Goal: Task Accomplishment & Management: Manage account settings

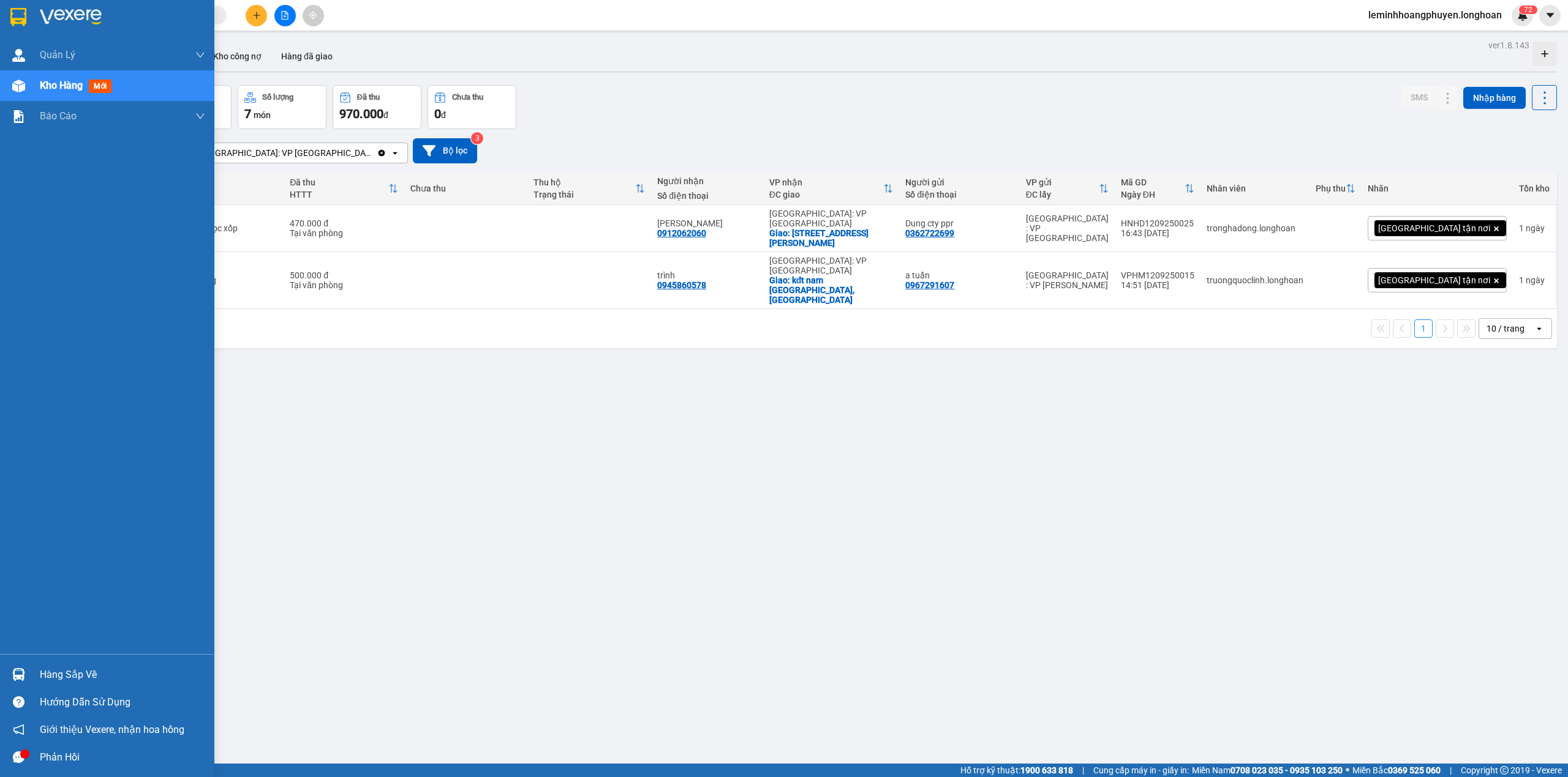
click at [54, 660] on div "Hàng sắp về Hướng dẫn sử dụng Giới thiệu Vexere, nhận hoa hồng Phản hồi" at bounding box center [107, 712] width 214 height 117
click at [54, 666] on div "Hàng sắp về" at bounding box center [122, 675] width 166 height 18
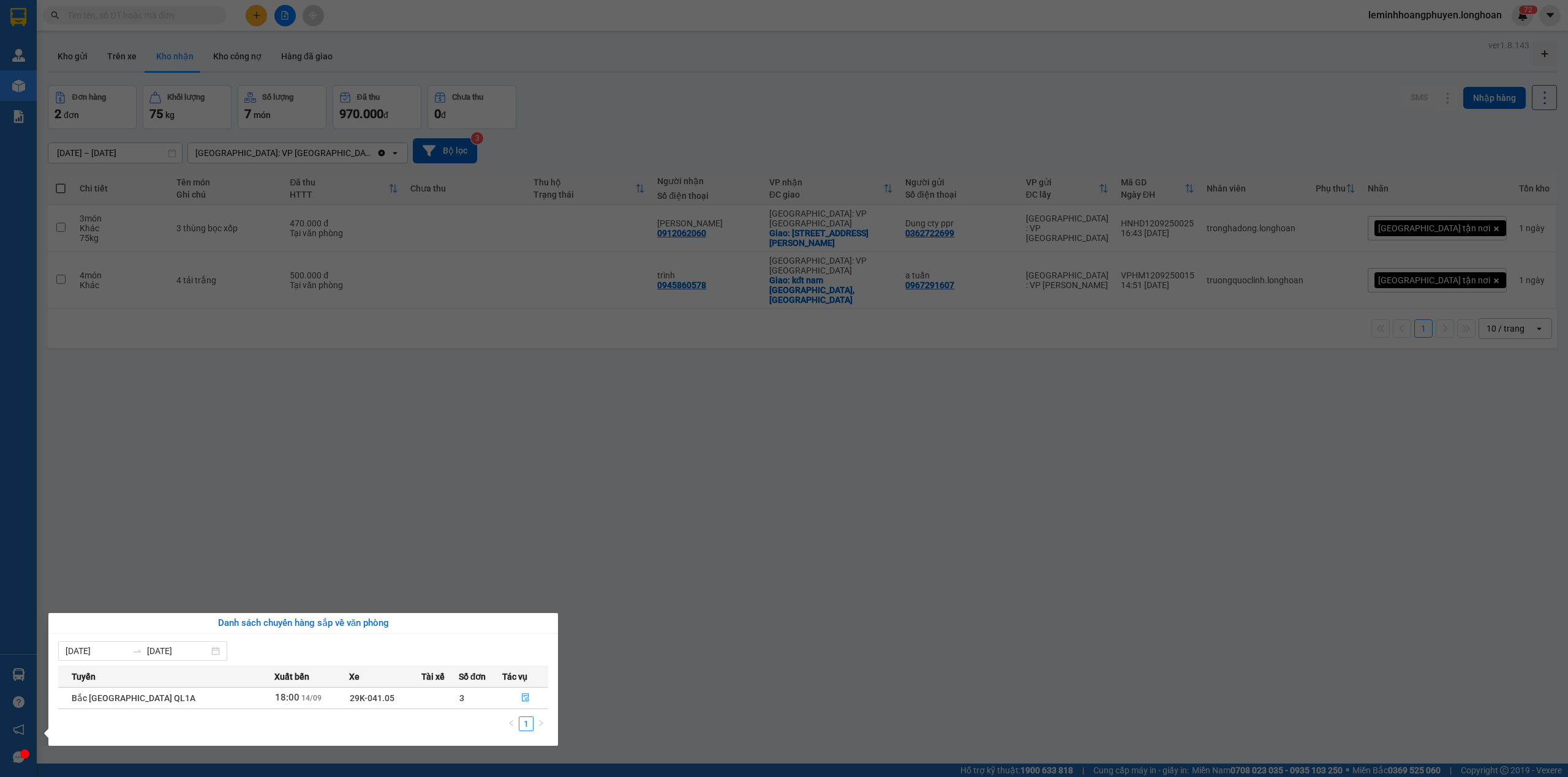
click at [469, 485] on section "Kết quả tìm kiếm ( 0 ) Bộ lọc No Data leminhhoangphuyen.longhoan 7 2 Quản Lý Qu…" at bounding box center [784, 388] width 1568 height 777
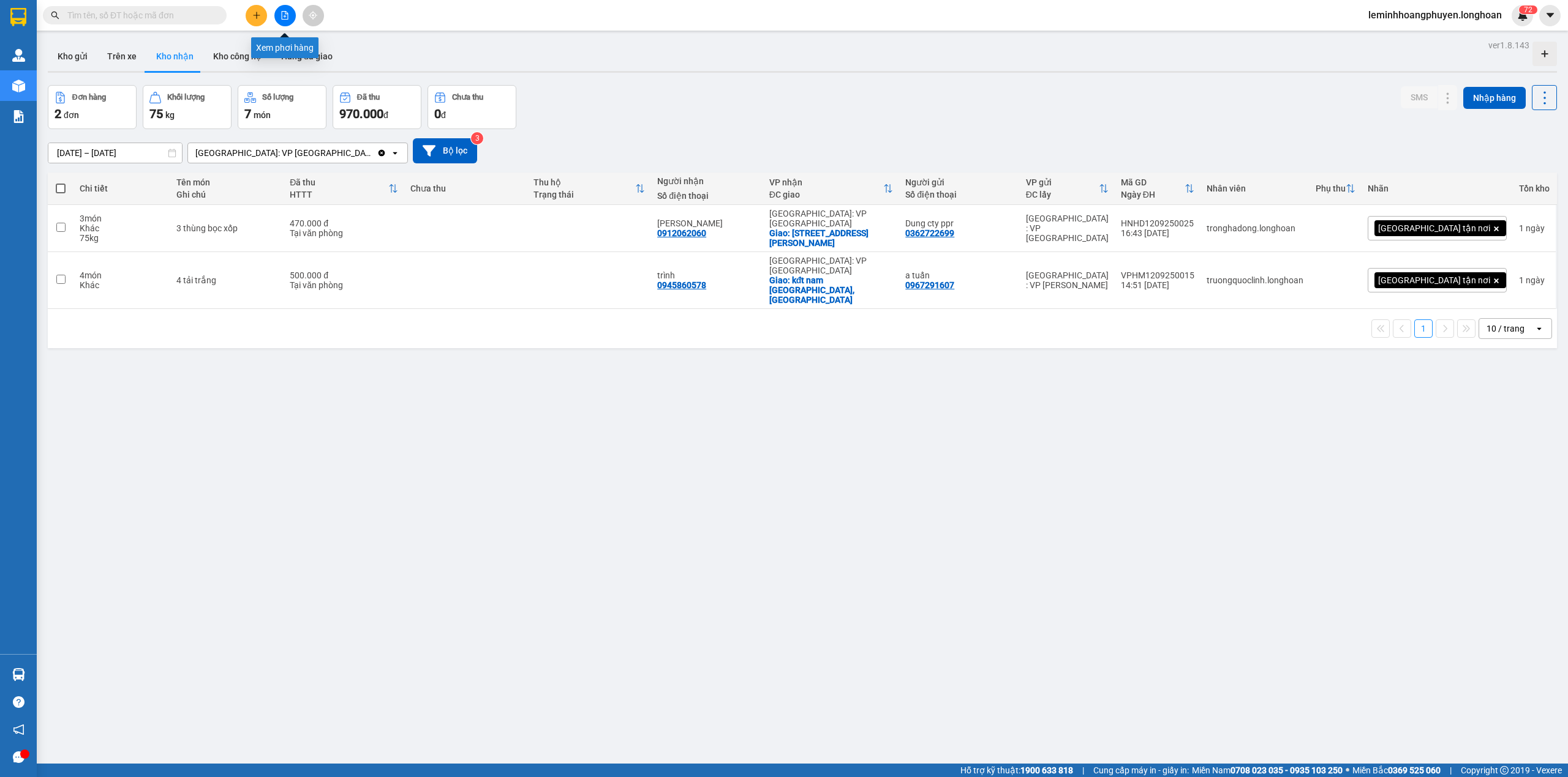
click at [290, 20] on button at bounding box center [284, 16] width 22 height 22
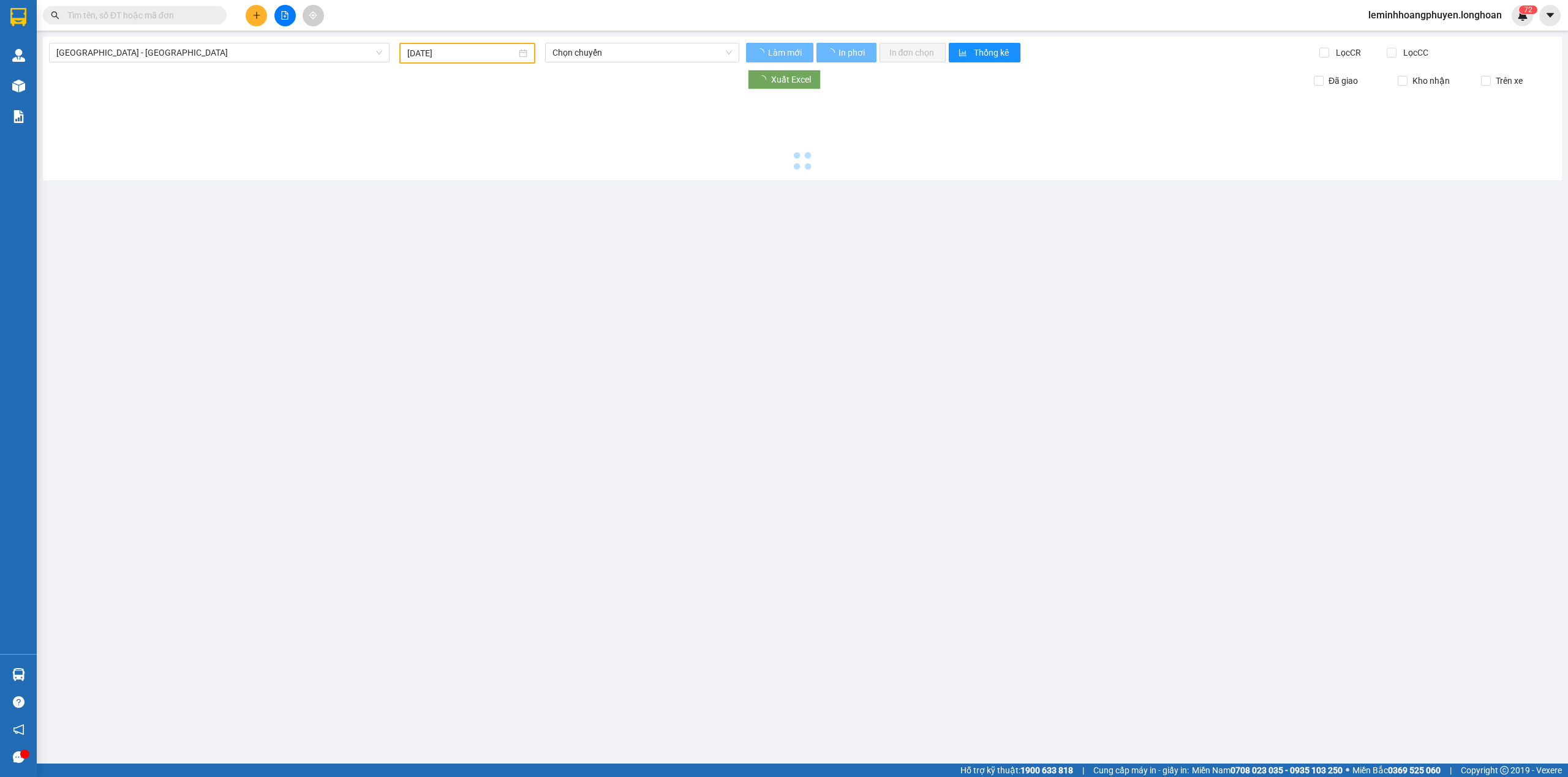
type input "15/09/2025"
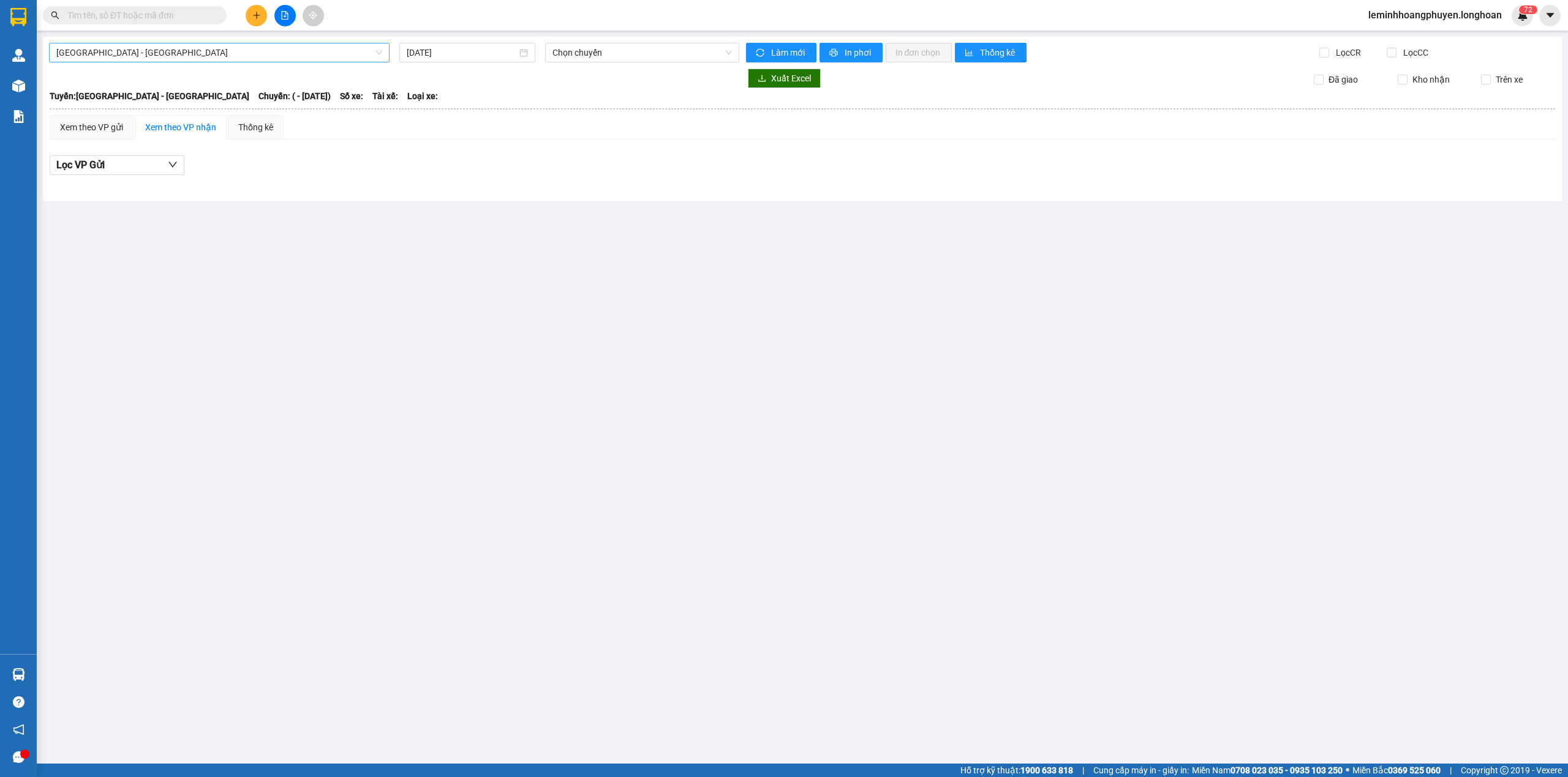
click at [327, 52] on span "Hải Phòng - Hà Nội" at bounding box center [219, 52] width 326 height 18
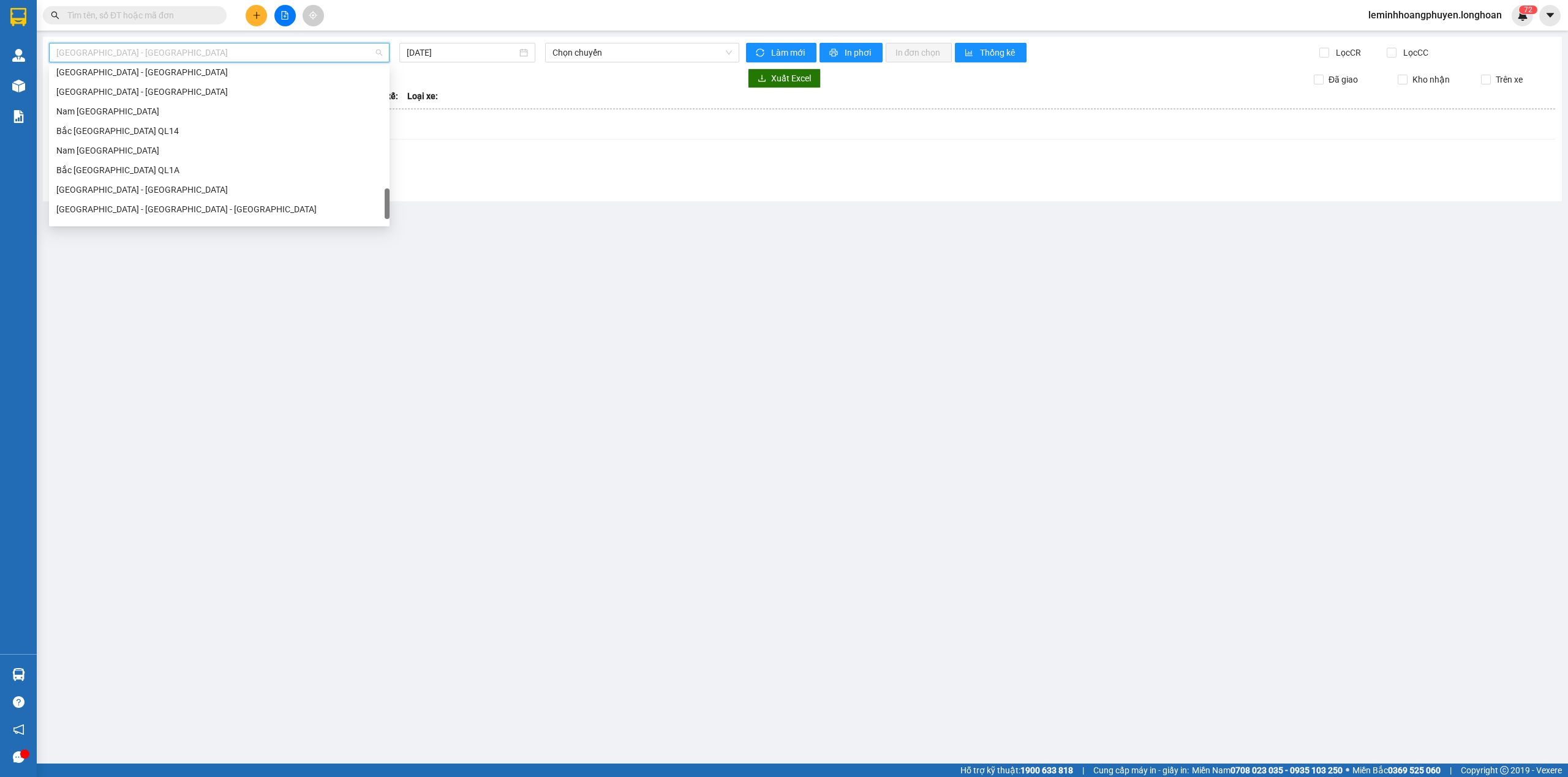
scroll to position [842, 0]
click at [151, 118] on div "Nam [GEOGRAPHIC_DATA]" at bounding box center [219, 116] width 326 height 14
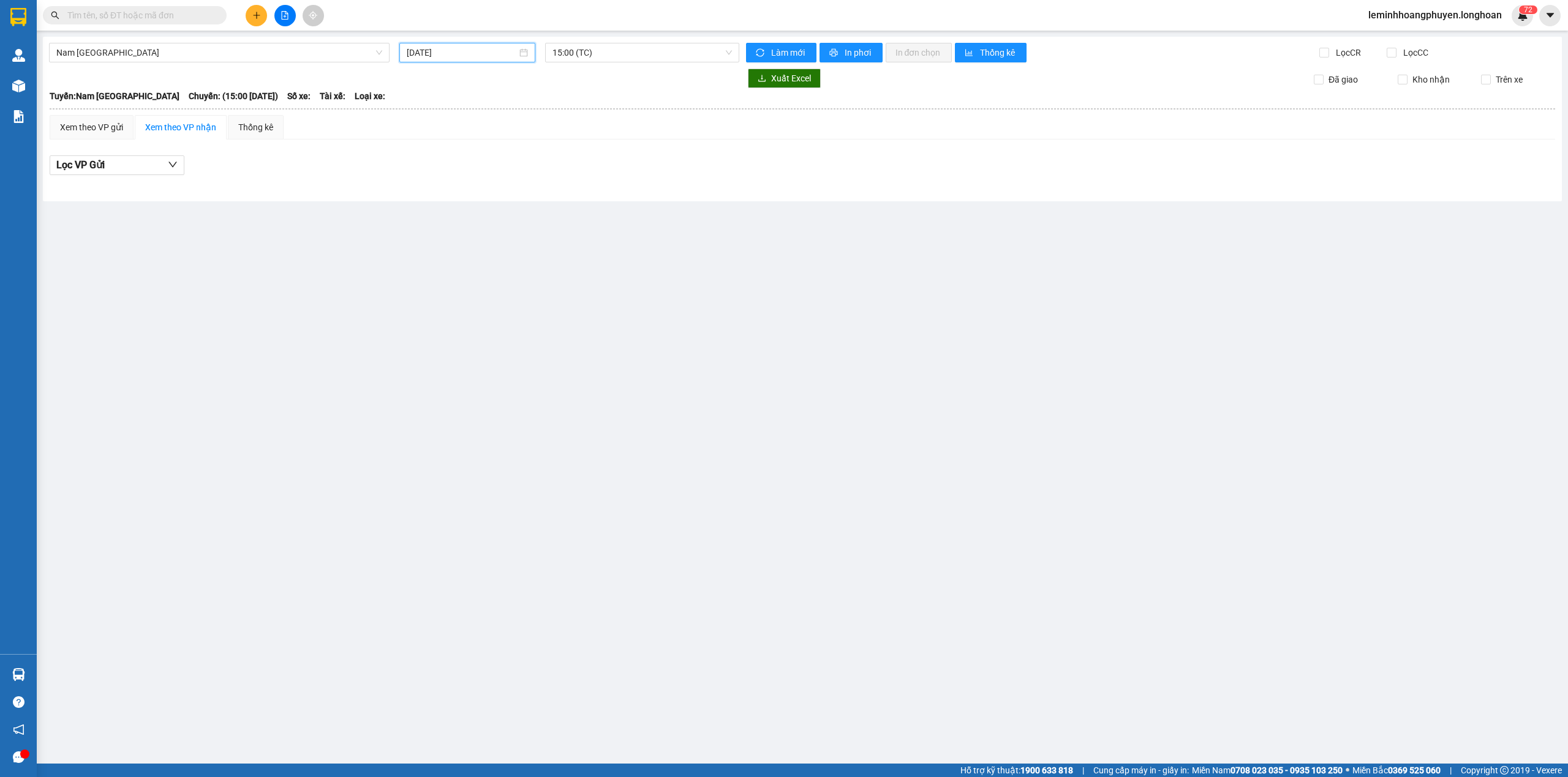
click at [474, 54] on input "15/09/2025" at bounding box center [461, 53] width 110 height 14
click at [417, 159] on div "14" at bounding box center [417, 160] width 15 height 15
type input "[DATE]"
click at [595, 53] on span "17:00 (TC) - 29H-954.95" at bounding box center [642, 52] width 180 height 18
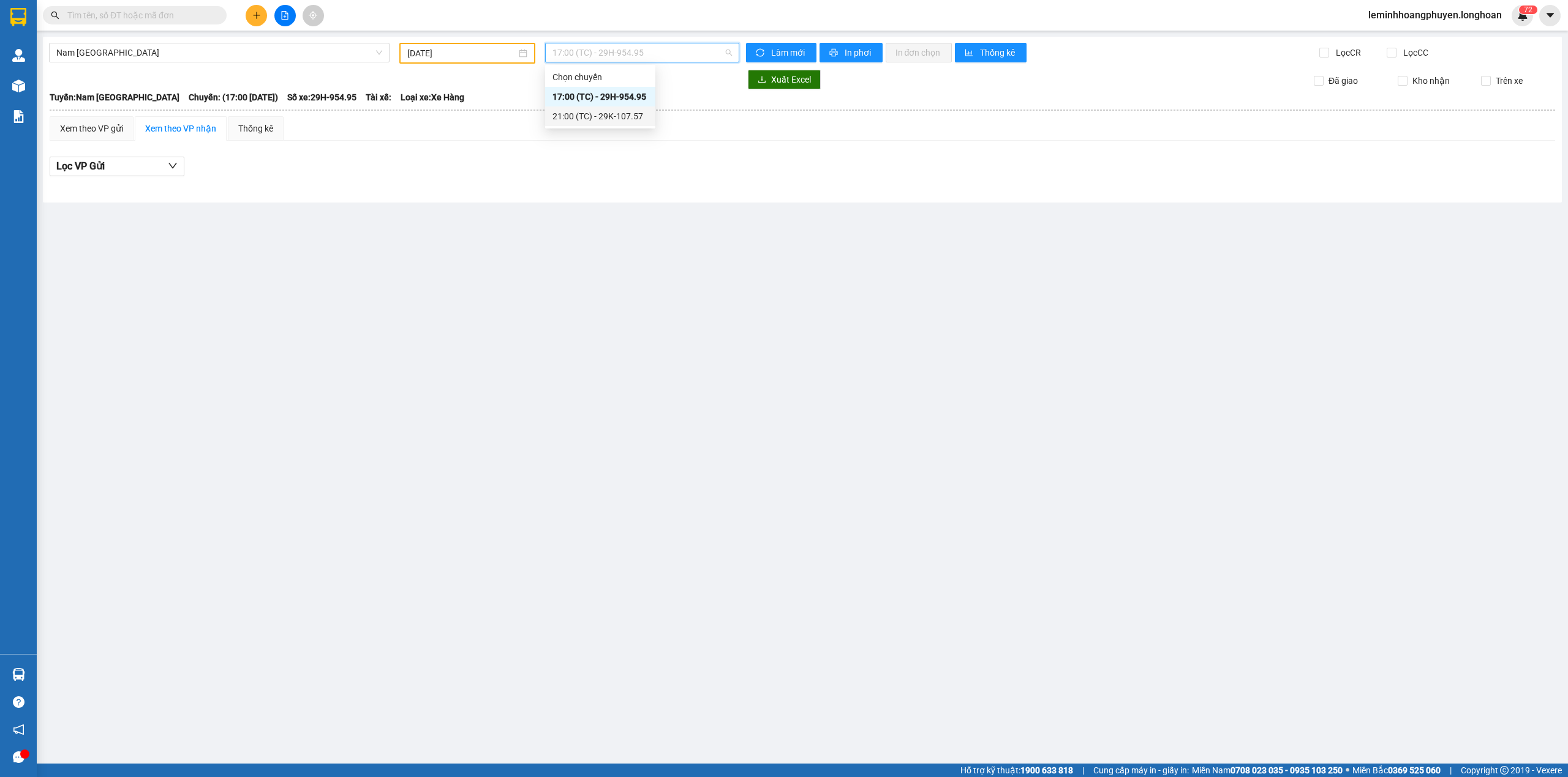
click at [595, 111] on div "21:00 (TC) - 29K-107.57" at bounding box center [600, 116] width 95 height 14
click at [454, 399] on main "Nam Trung Bắc QL1A 14/09/2025 21:00 (TC) - 29K-107.57 Làm mới In phơi In đơn ch…" at bounding box center [784, 382] width 1568 height 764
click at [252, 12] on icon "plus" at bounding box center [257, 16] width 9 height 9
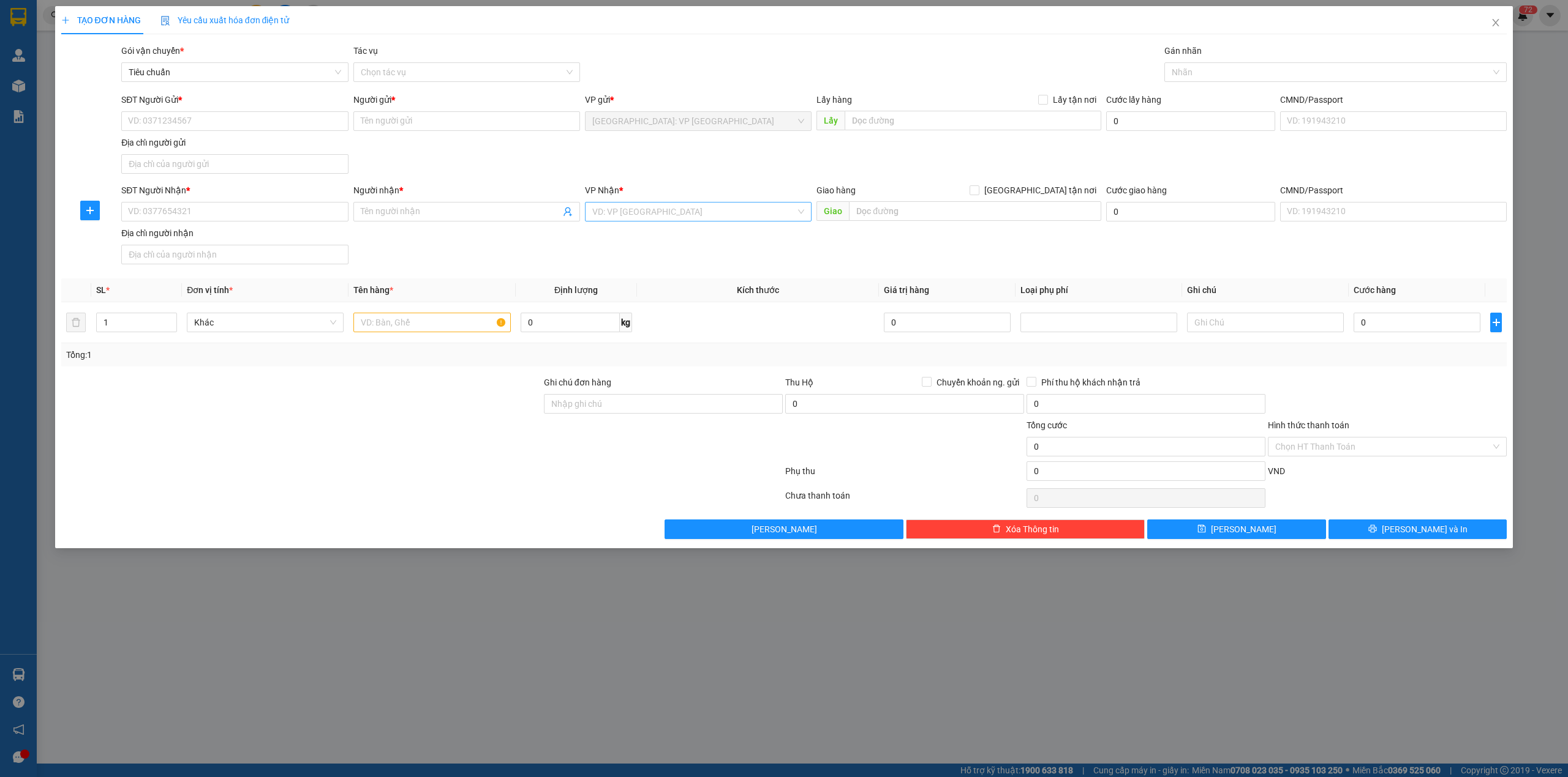
click at [712, 216] on input "search" at bounding box center [693, 211] width 204 height 18
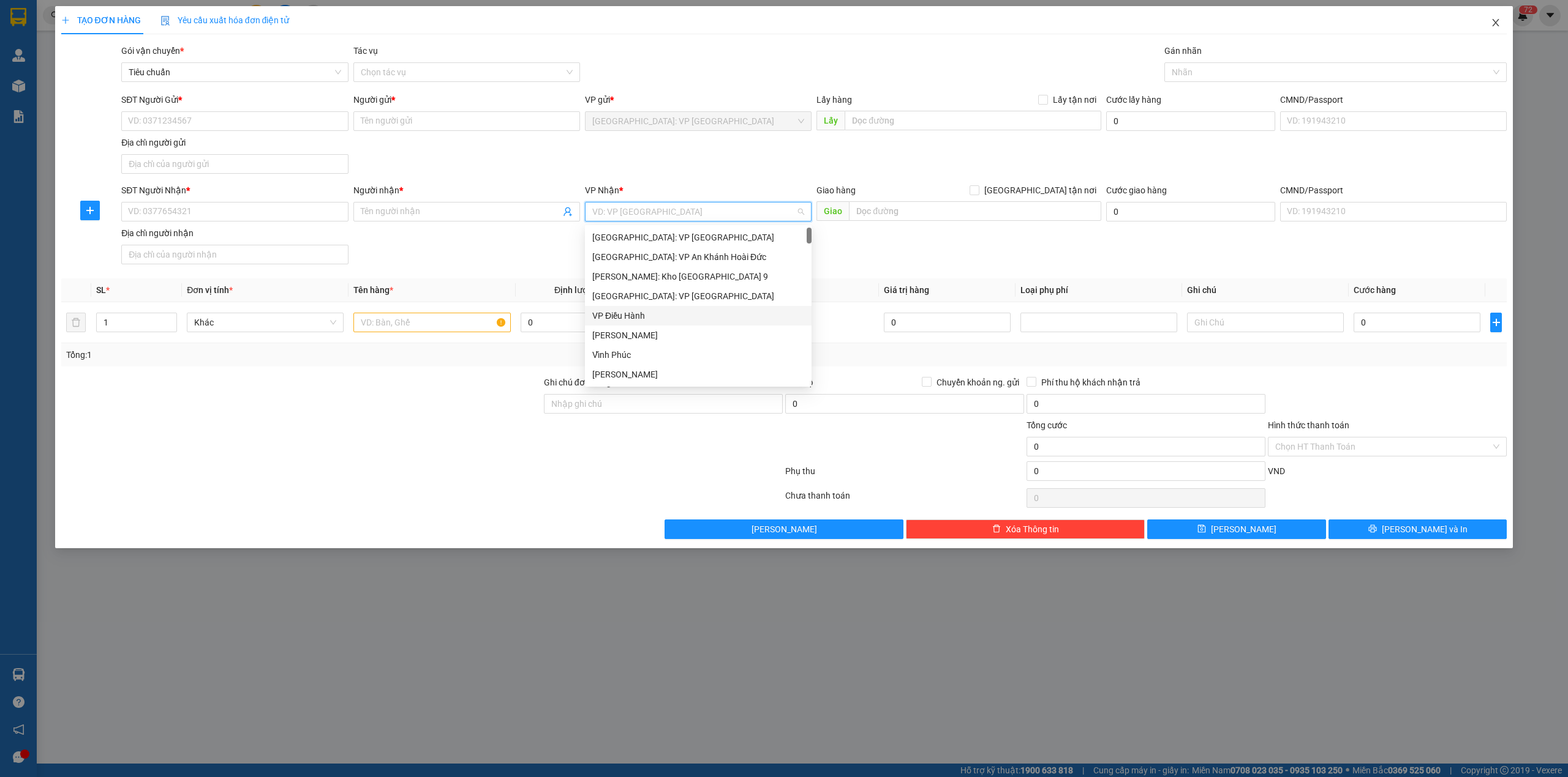
click at [1493, 21] on icon "close" at bounding box center [1496, 23] width 7 height 7
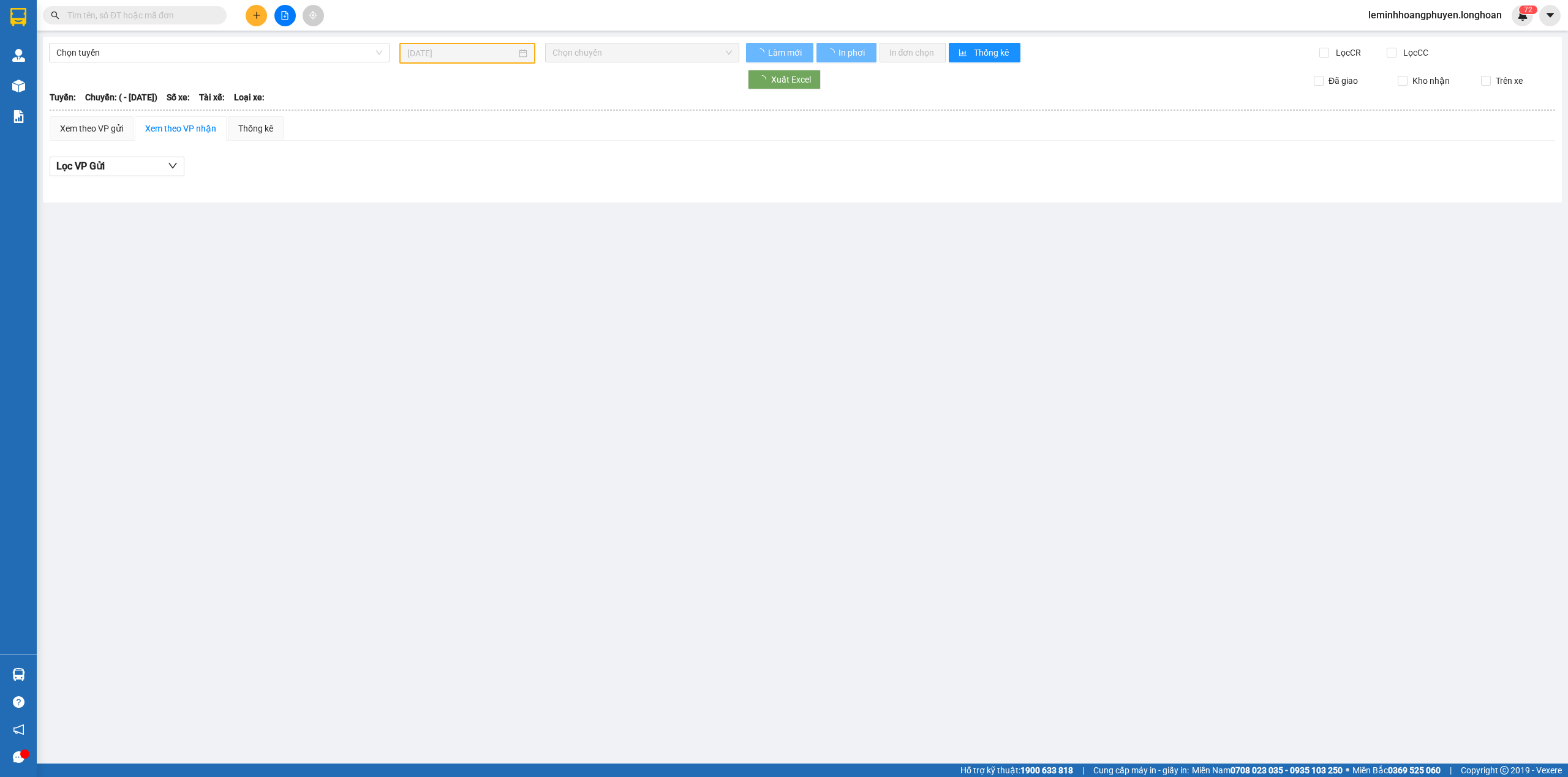
click at [1480, 14] on span "leminhhoangphuyen.longhoan" at bounding box center [1435, 15] width 153 height 16
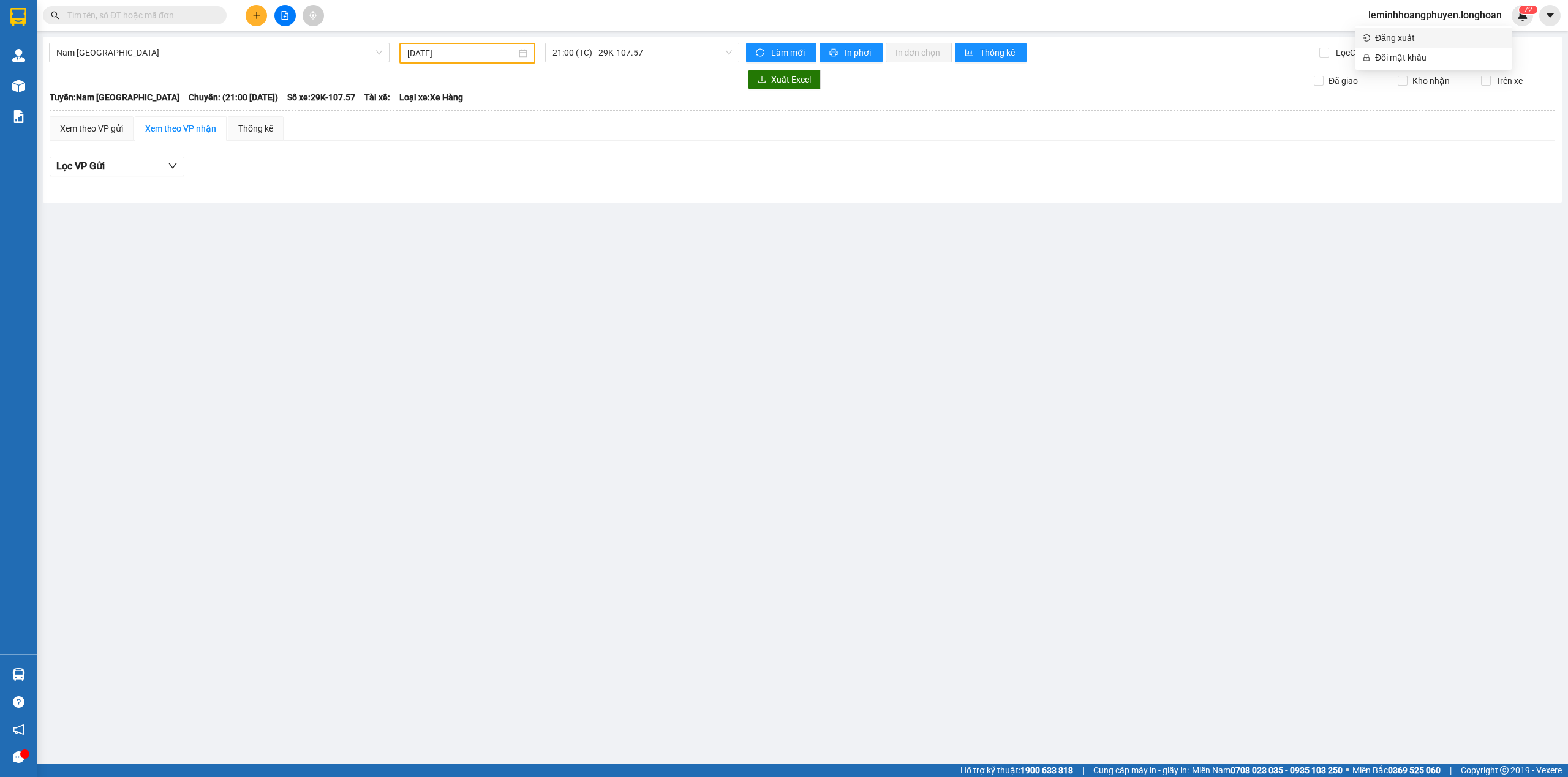
click at [1404, 36] on span "Đăng xuất" at bounding box center [1439, 38] width 129 height 14
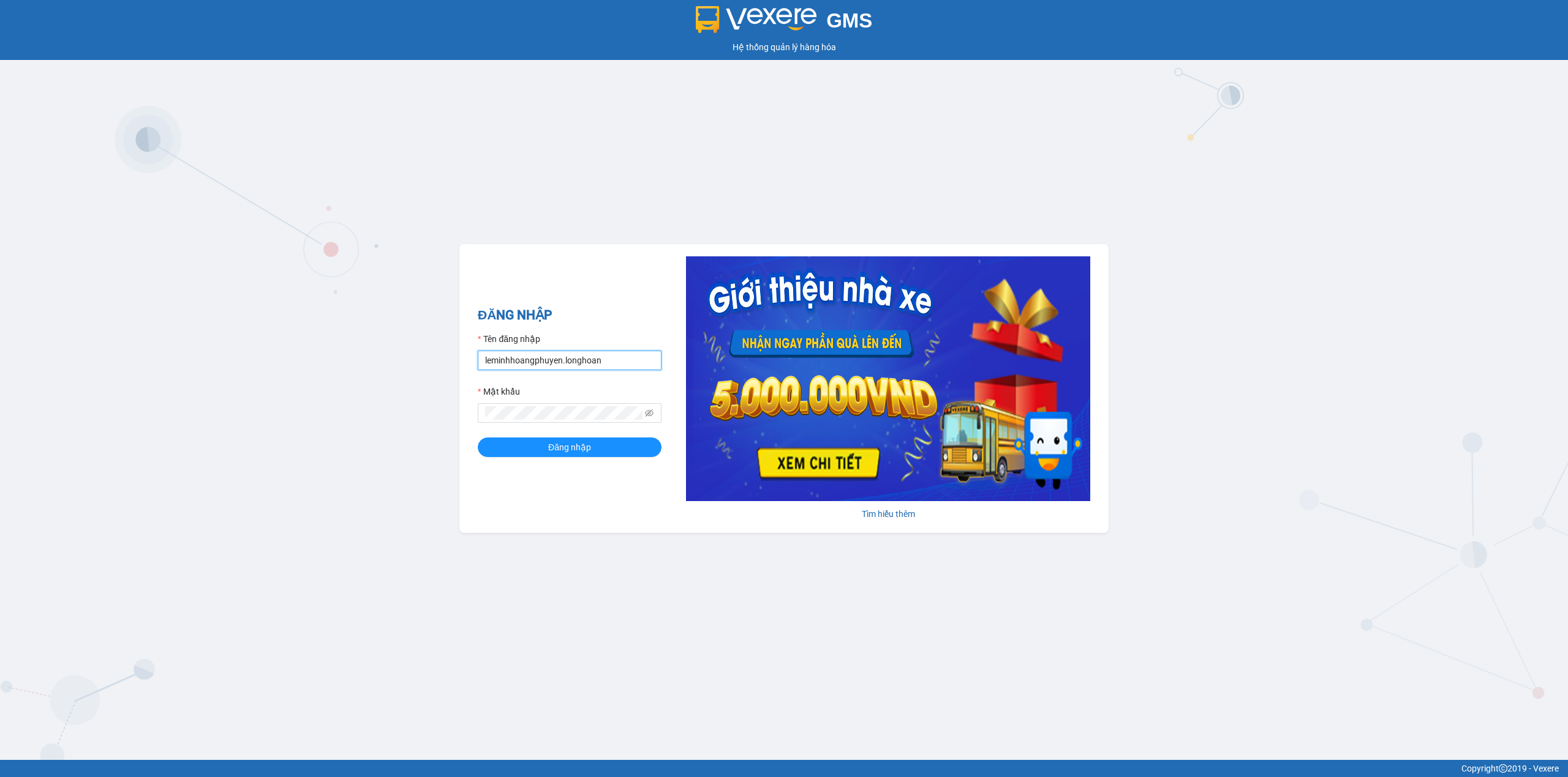
click at [530, 365] on input "leminhhoangphuyen.longhoan" at bounding box center [569, 360] width 184 height 20
type input "quanphutho.longhoan"
click at [519, 444] on button "Đăng nhập" at bounding box center [569, 447] width 184 height 20
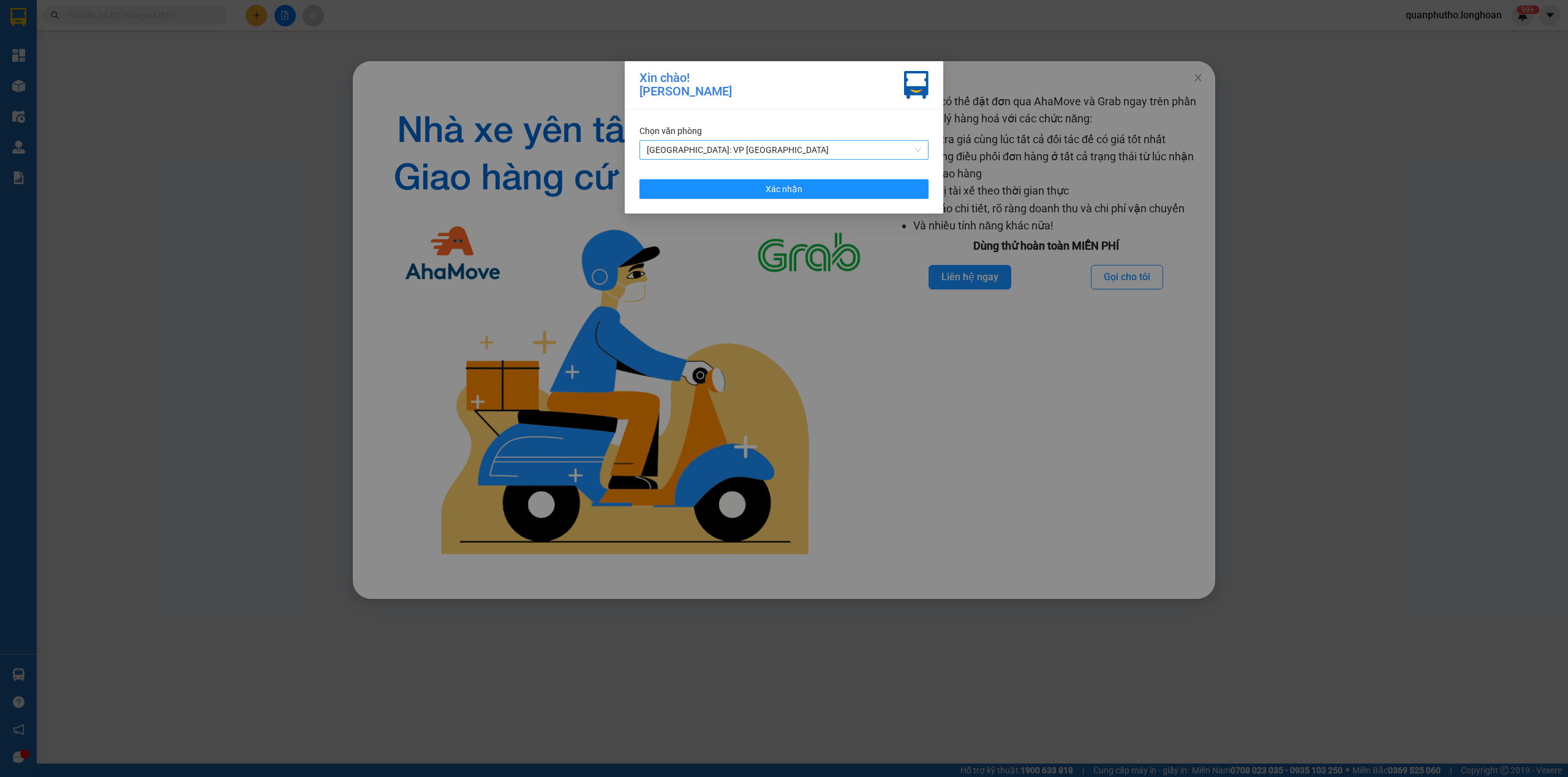
click at [826, 155] on span "[GEOGRAPHIC_DATA]: VP [GEOGRAPHIC_DATA]" at bounding box center [784, 149] width 274 height 18
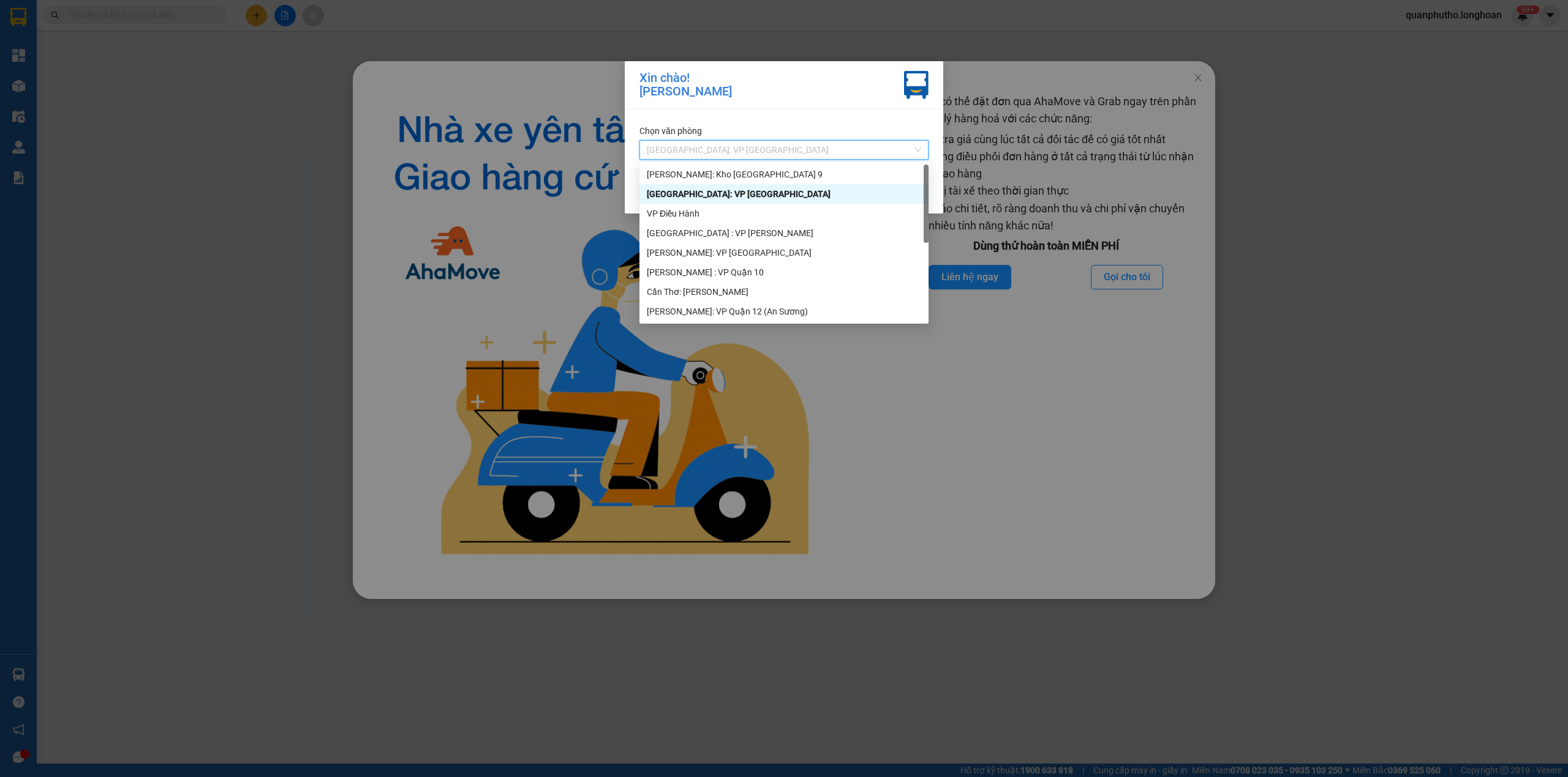
click at [500, 152] on div "Xin chào! [PERSON_NAME] Chọn văn phòng [GEOGRAPHIC_DATA]: VP Trường [PERSON_NAM…" at bounding box center [784, 388] width 1568 height 777
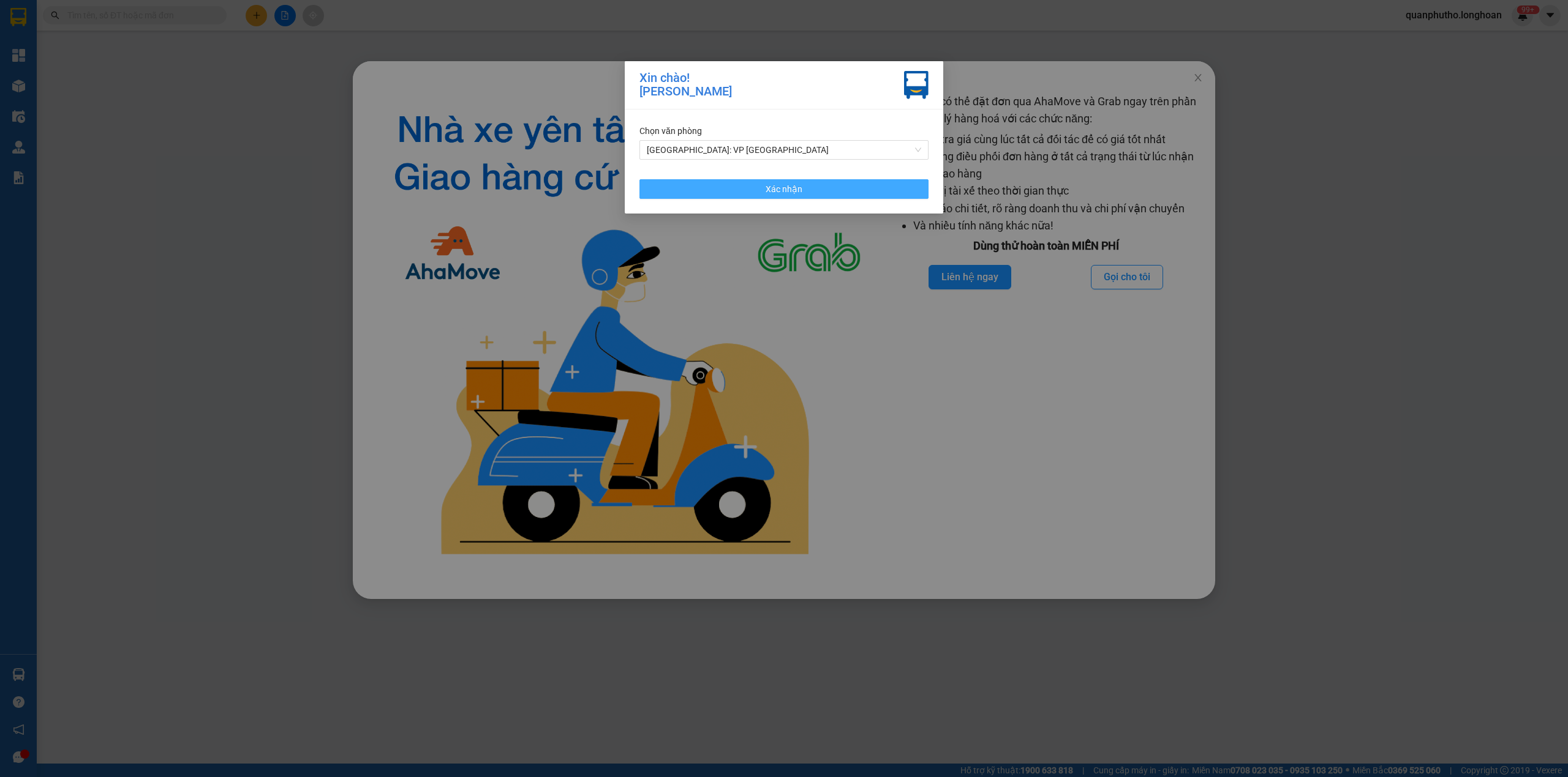
click at [763, 191] on button "Xác nhận" at bounding box center [784, 189] width 289 height 20
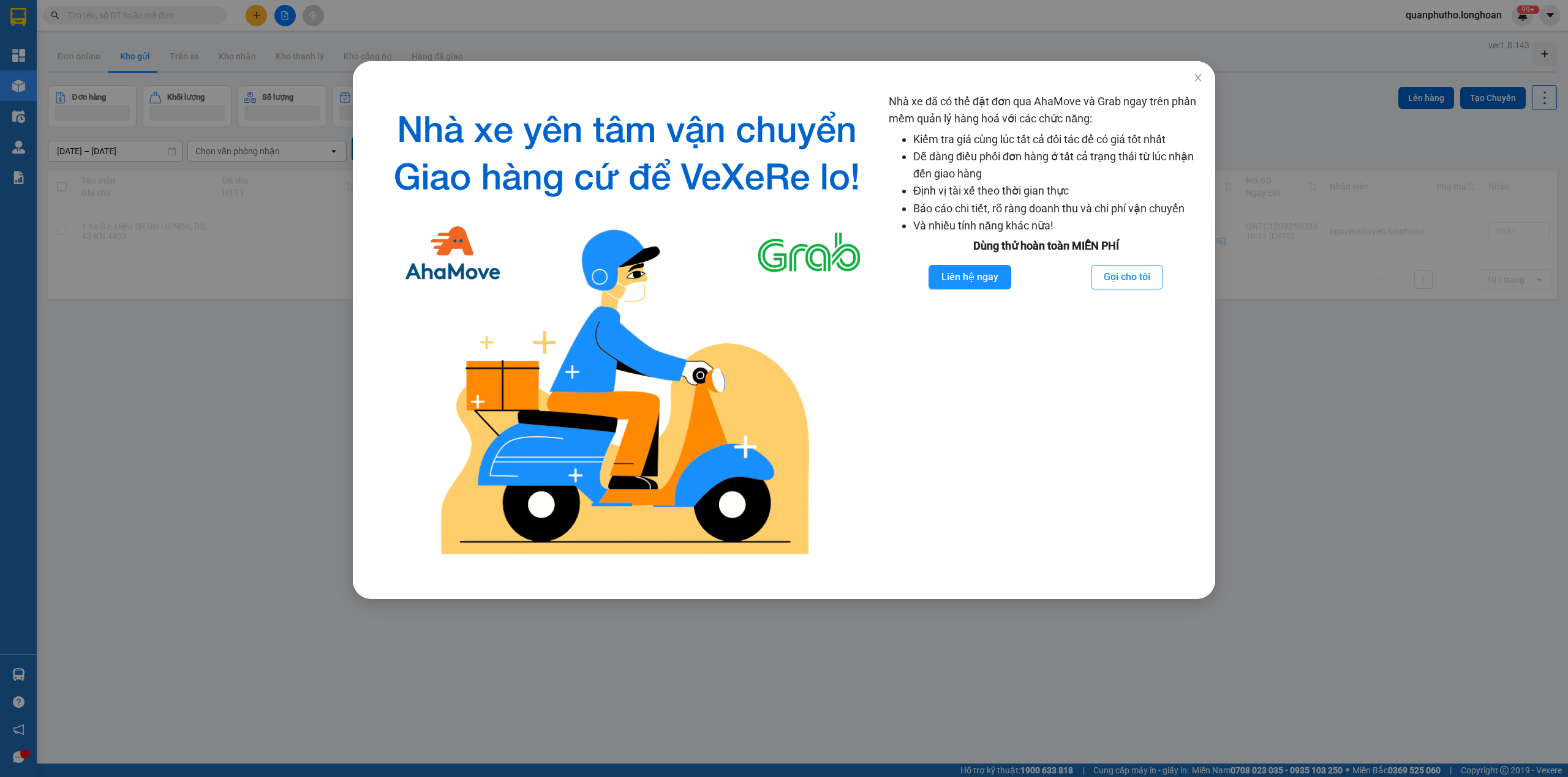
drag, startPoint x: 733, startPoint y: 15, endPoint x: 693, endPoint y: 12, distance: 40.1
click at [732, 16] on div "Nhà xe đã có thể đặt đơn qua AhaMove và Grab ngay trên phần mềm quản lý hàng ho…" at bounding box center [784, 388] width 1568 height 777
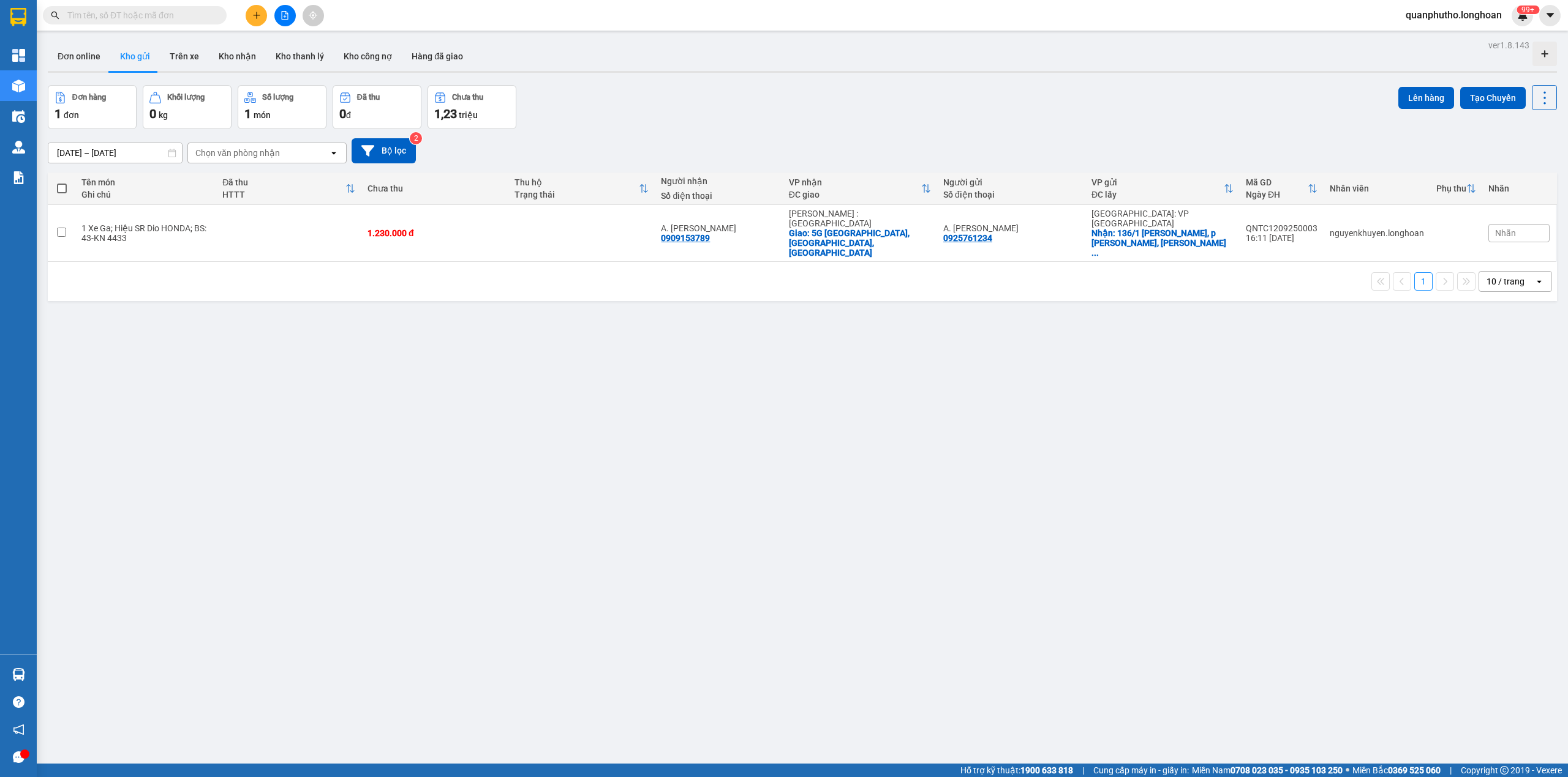
click at [191, 22] on span at bounding box center [134, 15] width 184 height 18
click at [185, 5] on div "Kết quả tìm kiếm ( 0 ) Bộ lọc No Data" at bounding box center [120, 16] width 239 height 22
click at [185, 10] on input "text" at bounding box center [140, 16] width 145 height 14
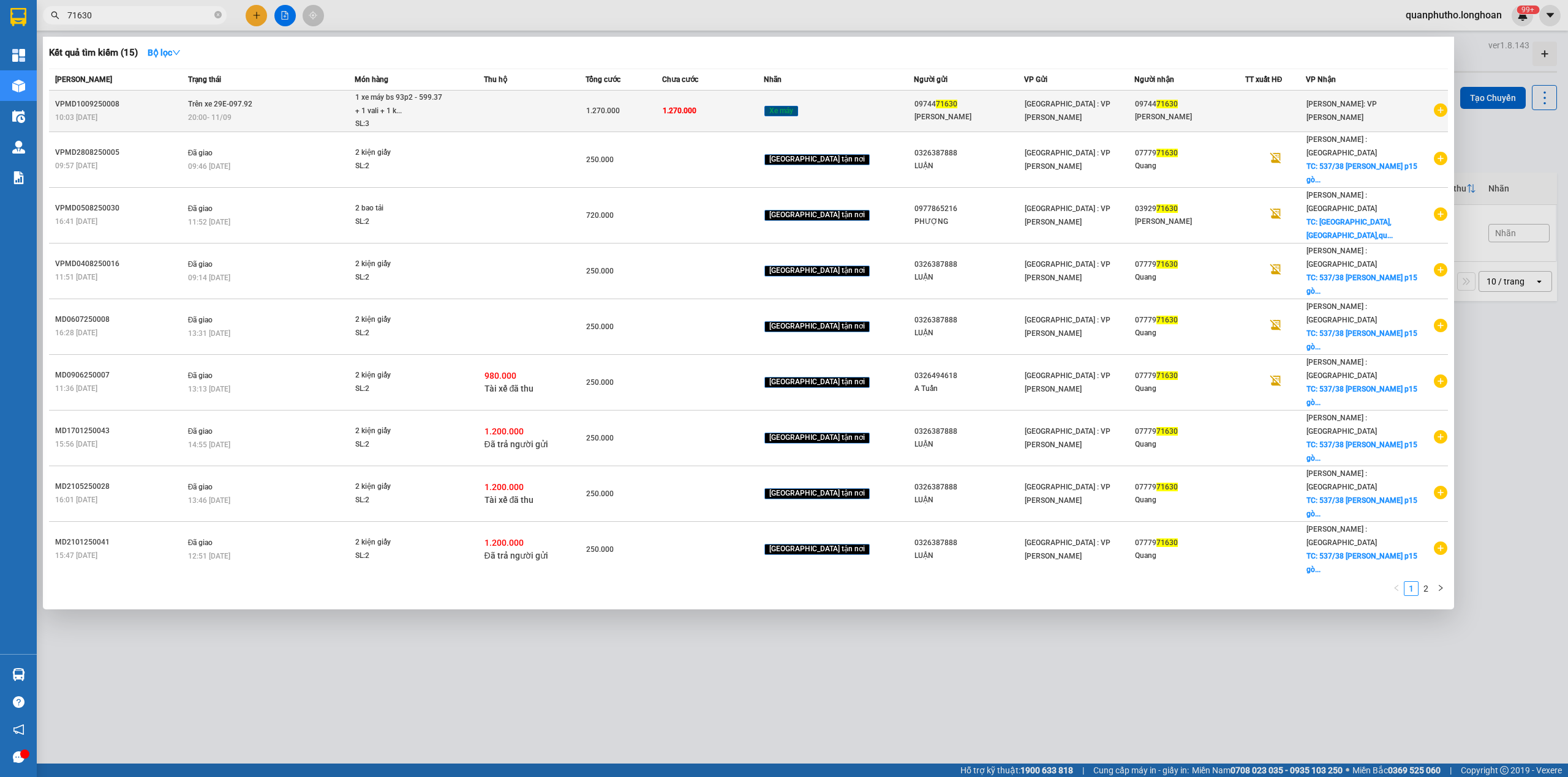
type input "71630"
click at [281, 103] on td "Trên xe 29E-097.92 20:00 [DATE]" at bounding box center [270, 112] width 170 height 42
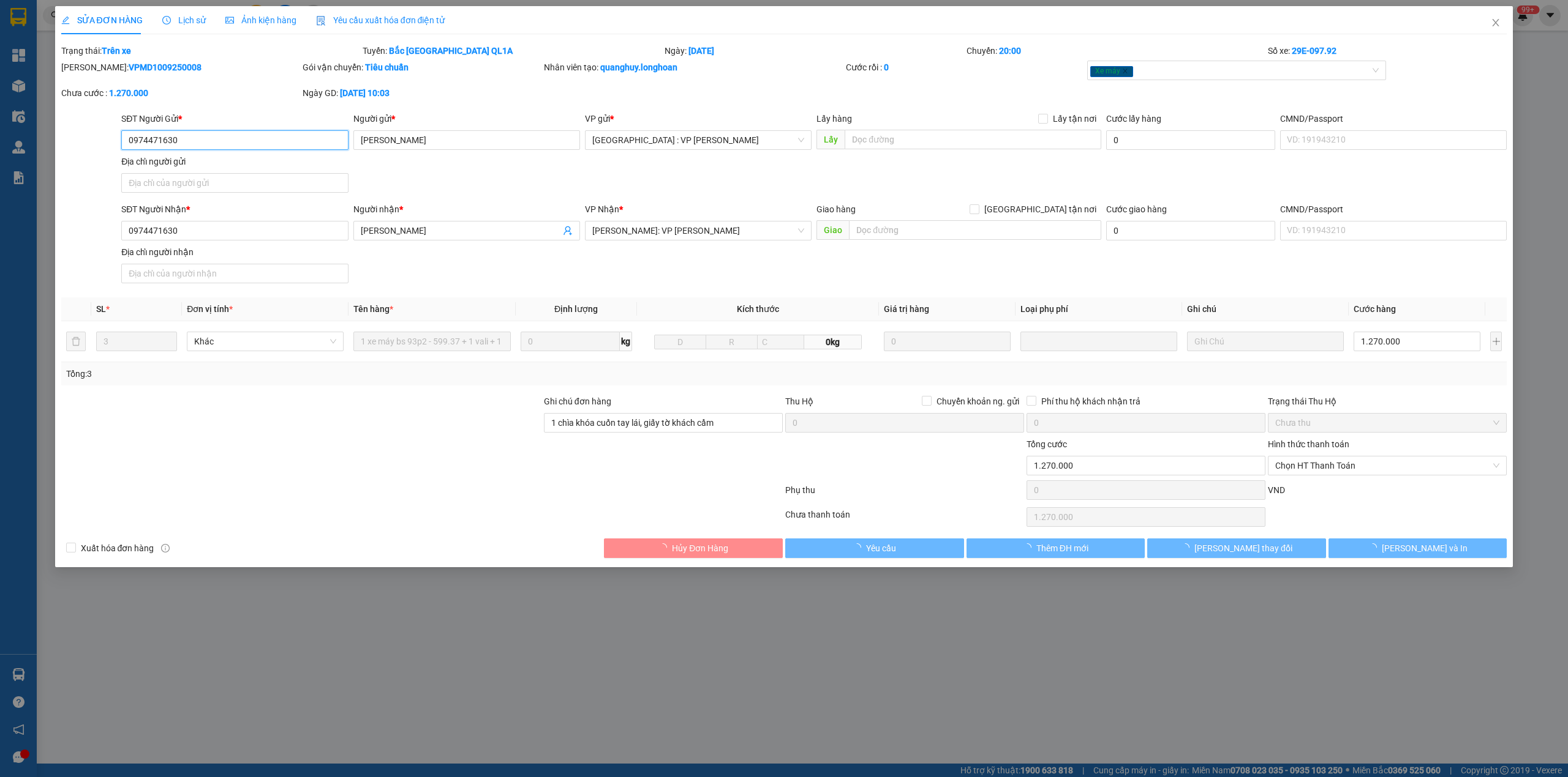
type input "0974471630"
type input "[PERSON_NAME]"
type input "0974471630"
type input "[PERSON_NAME]"
type input "1 chìa khóa cuốn tay lái, giấy tờ khách cầm"
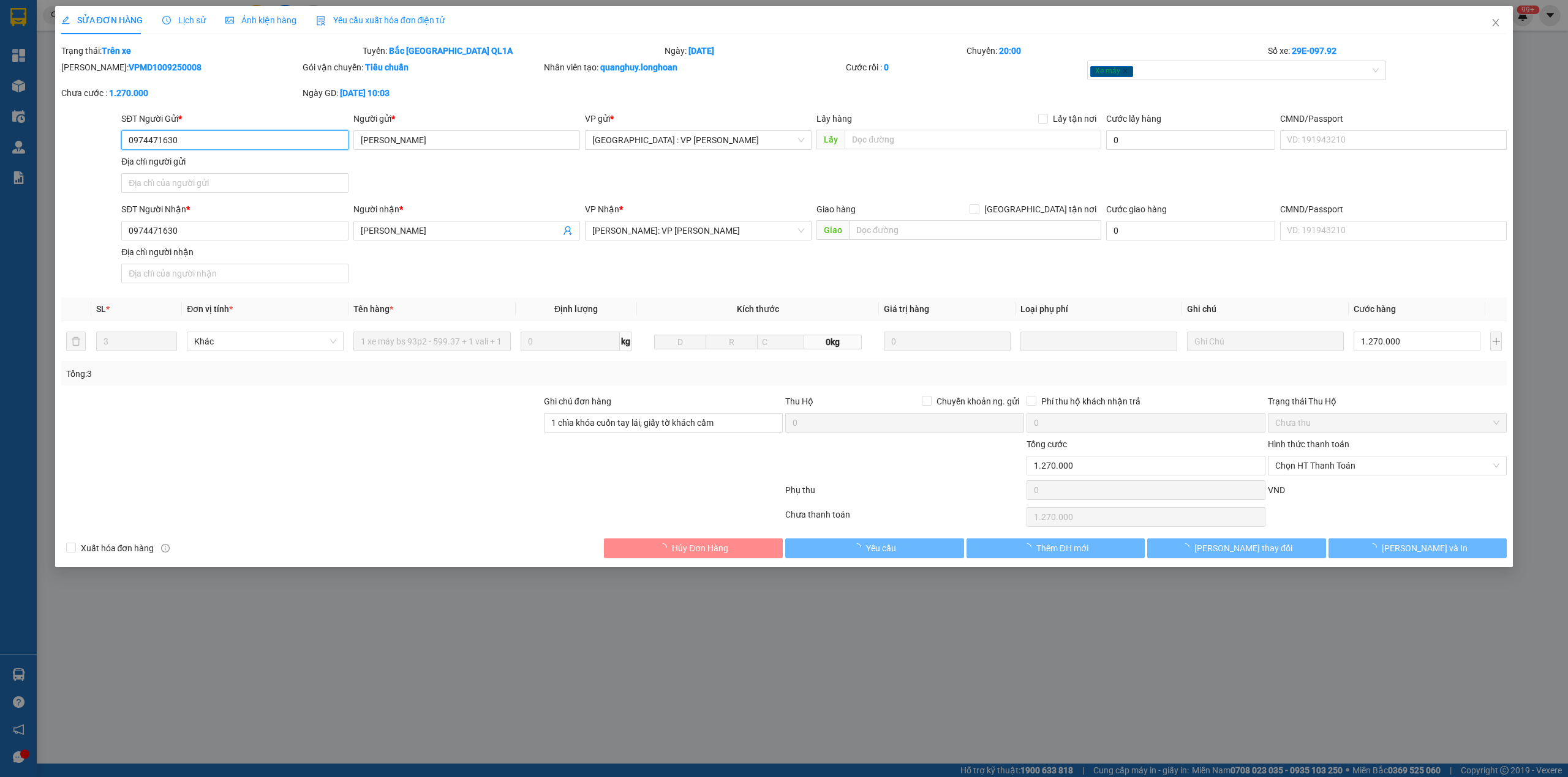
type input "1.270.000"
click at [189, 22] on span "Lịch sử" at bounding box center [184, 20] width 43 height 10
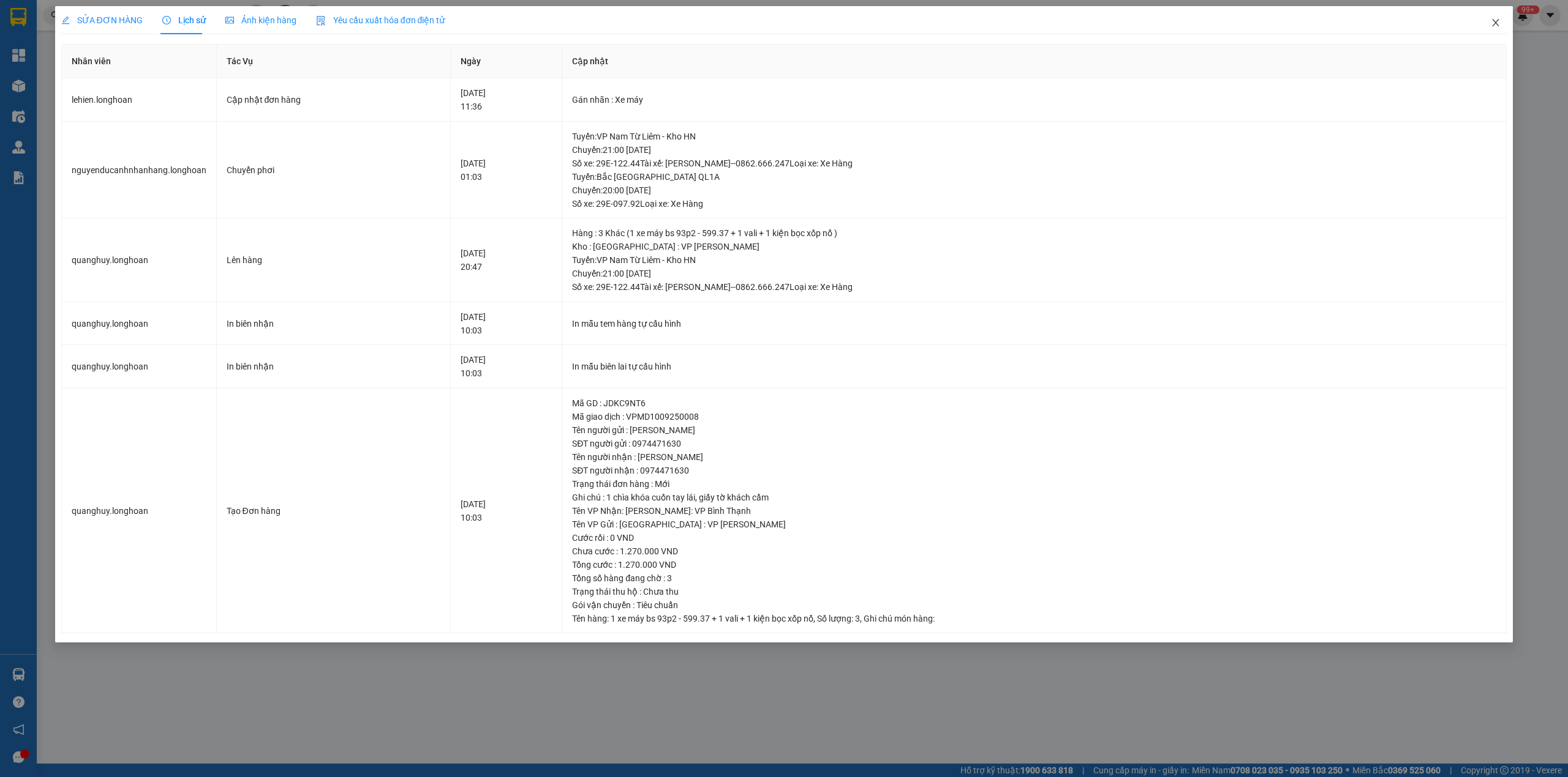
click at [1497, 22] on icon "close" at bounding box center [1496, 23] width 7 height 7
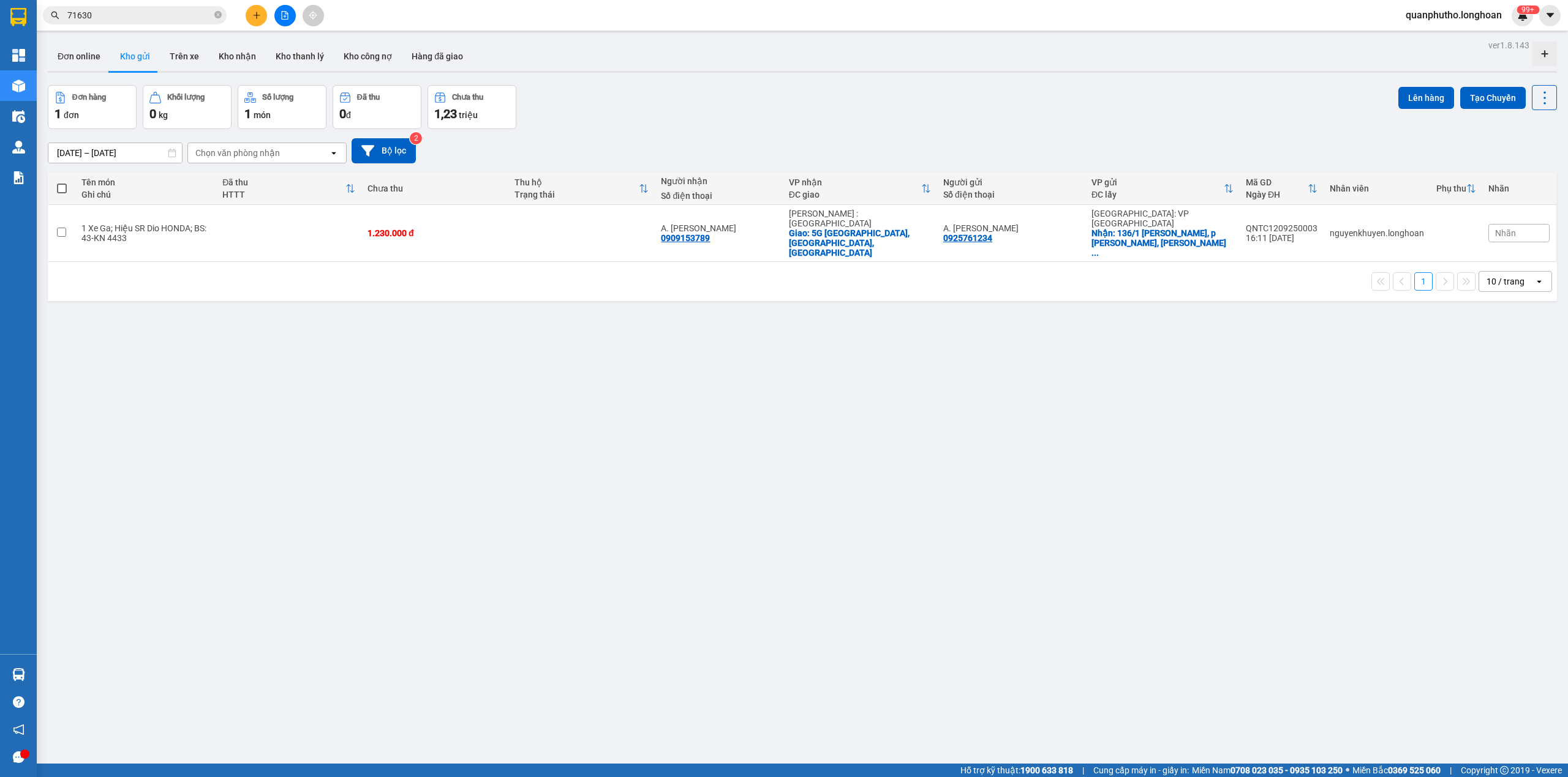
click at [185, 10] on input "71630" at bounding box center [140, 16] width 145 height 14
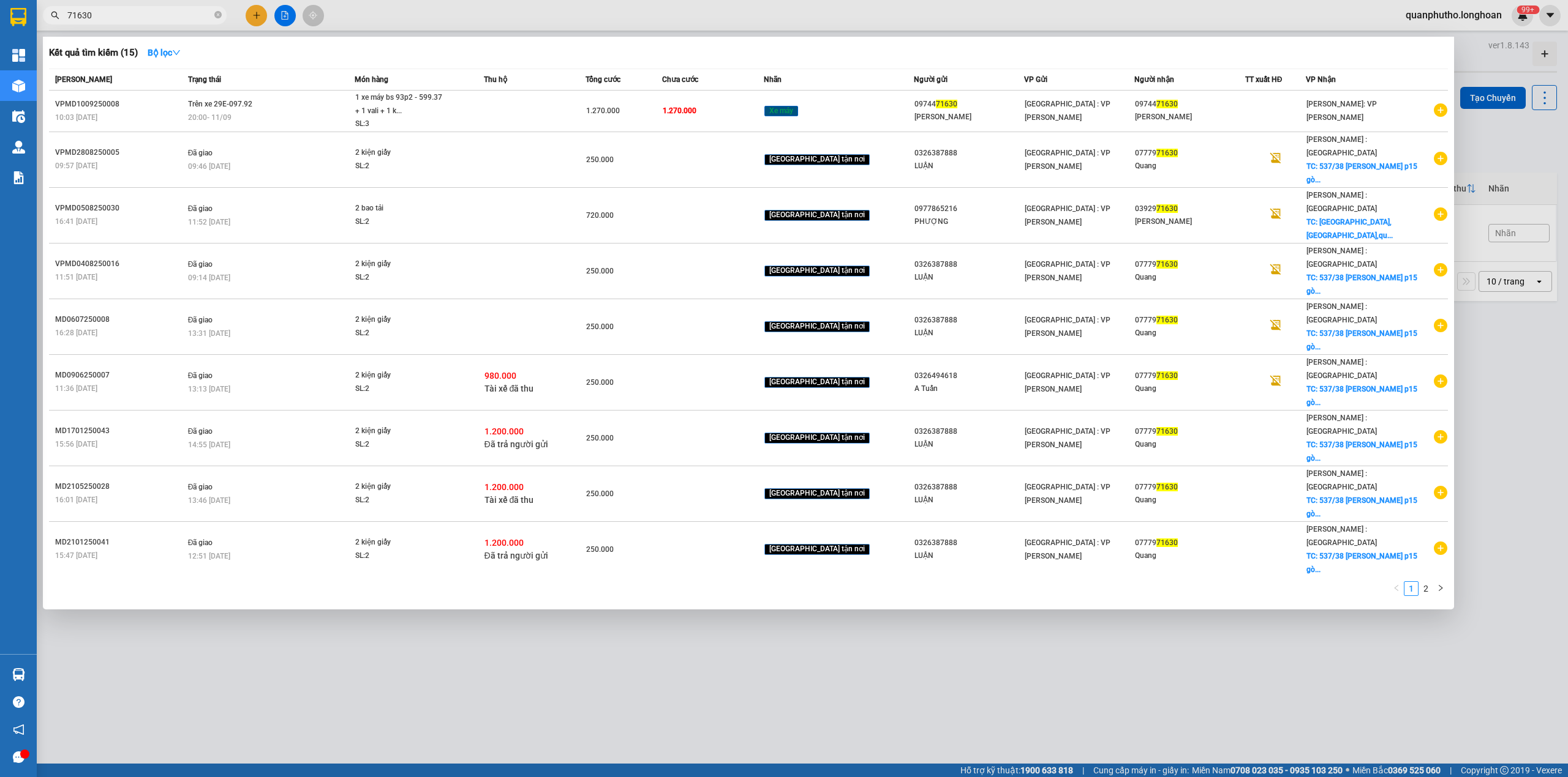
click at [185, 10] on input "71630" at bounding box center [140, 16] width 145 height 14
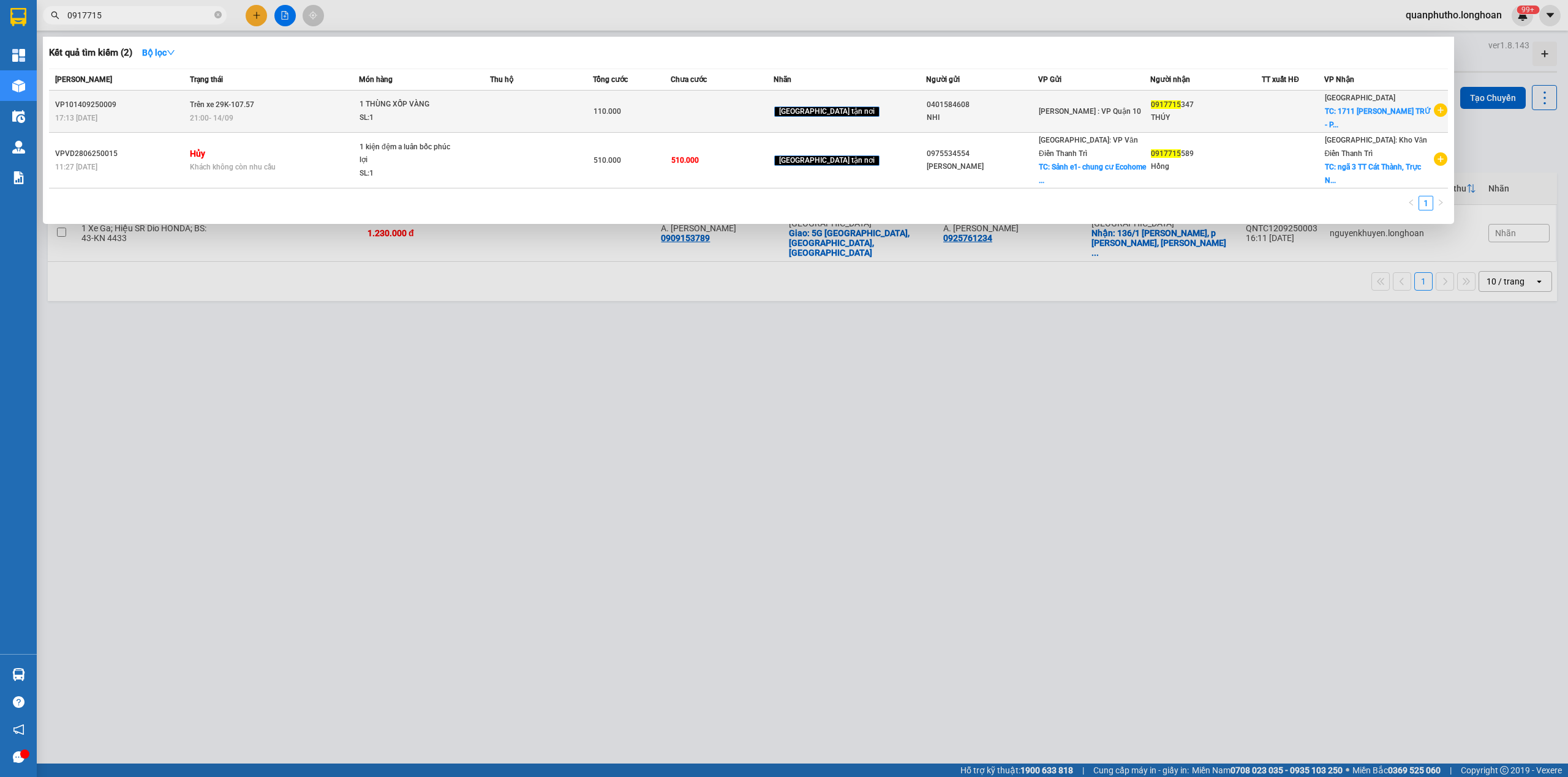
type input "0917715"
click at [433, 126] on td "1 THÙNG XỐP VÀNG SL: 1" at bounding box center [424, 112] width 131 height 42
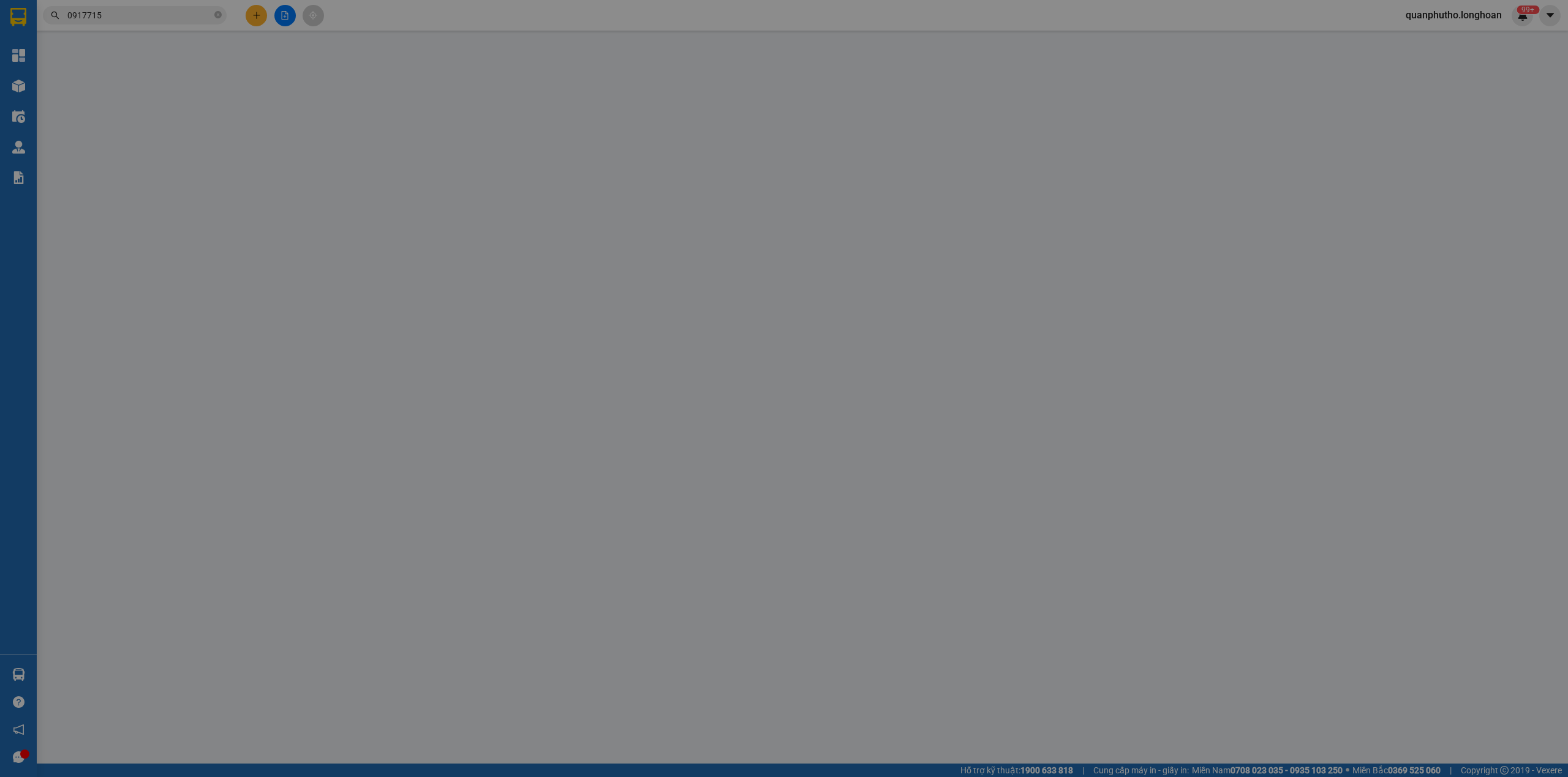
type input "0401584608"
type input "NHI"
type input "0917715347"
type input "THÚY"
checkbox input "true"
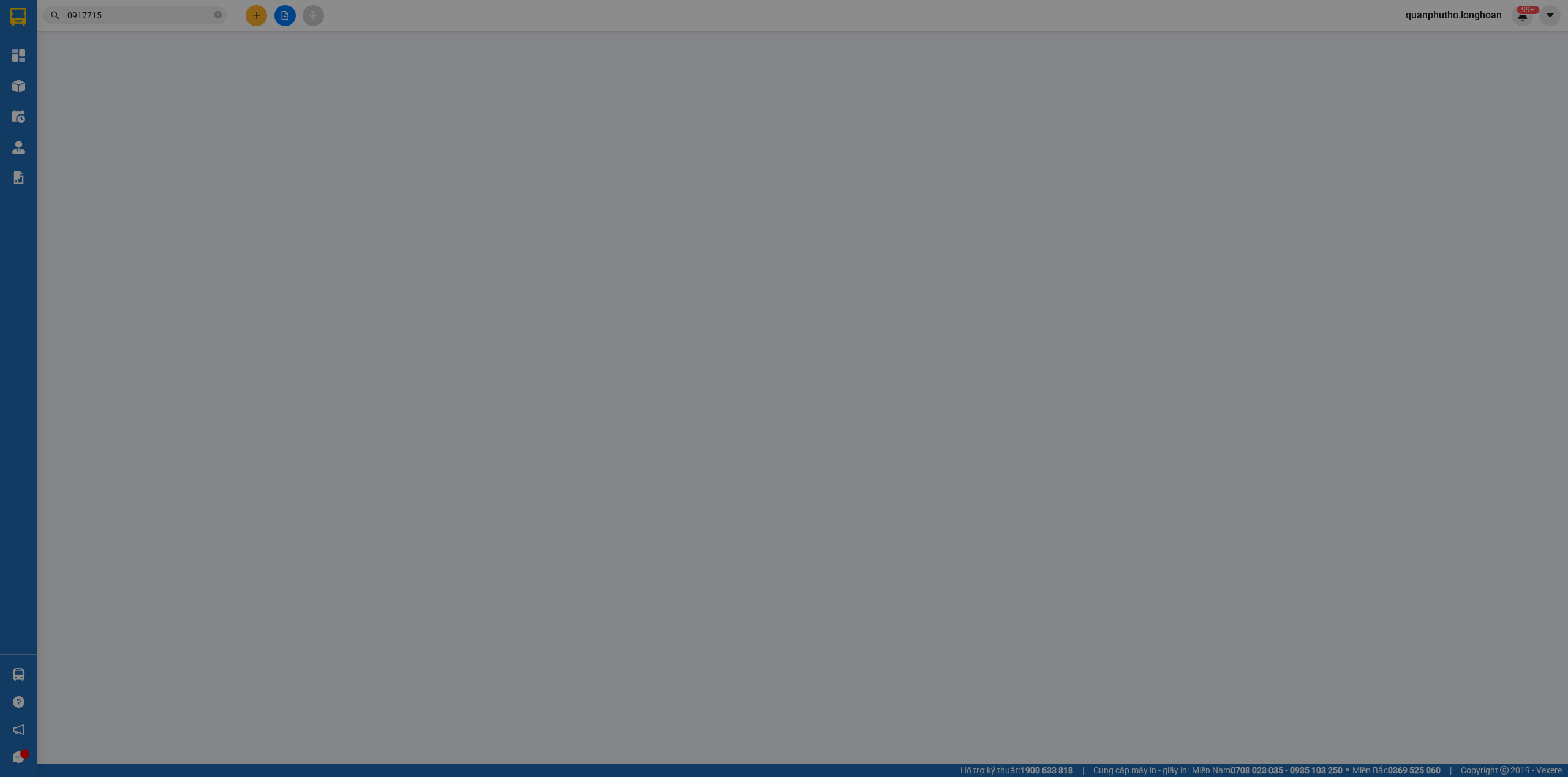
type input "1711 [PERSON_NAME] - P,4 - [GEOGRAPHIC_DATA] - [GEOGRAPHIC_DATA]"
type input "hàng k bao bể vỡ hư hỏng"
type input "110.000"
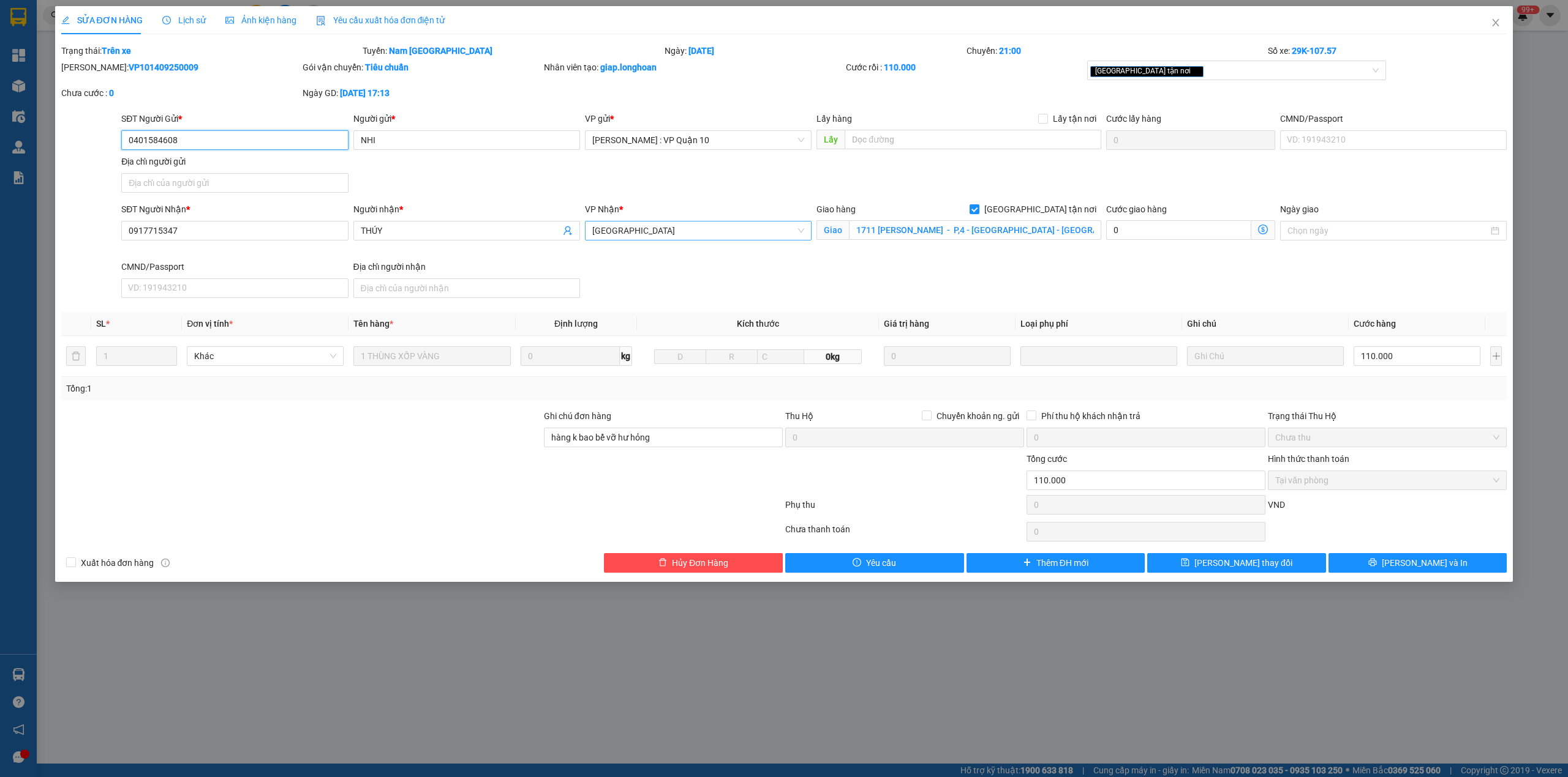
click at [712, 231] on span "[GEOGRAPHIC_DATA]" at bounding box center [698, 230] width 211 height 18
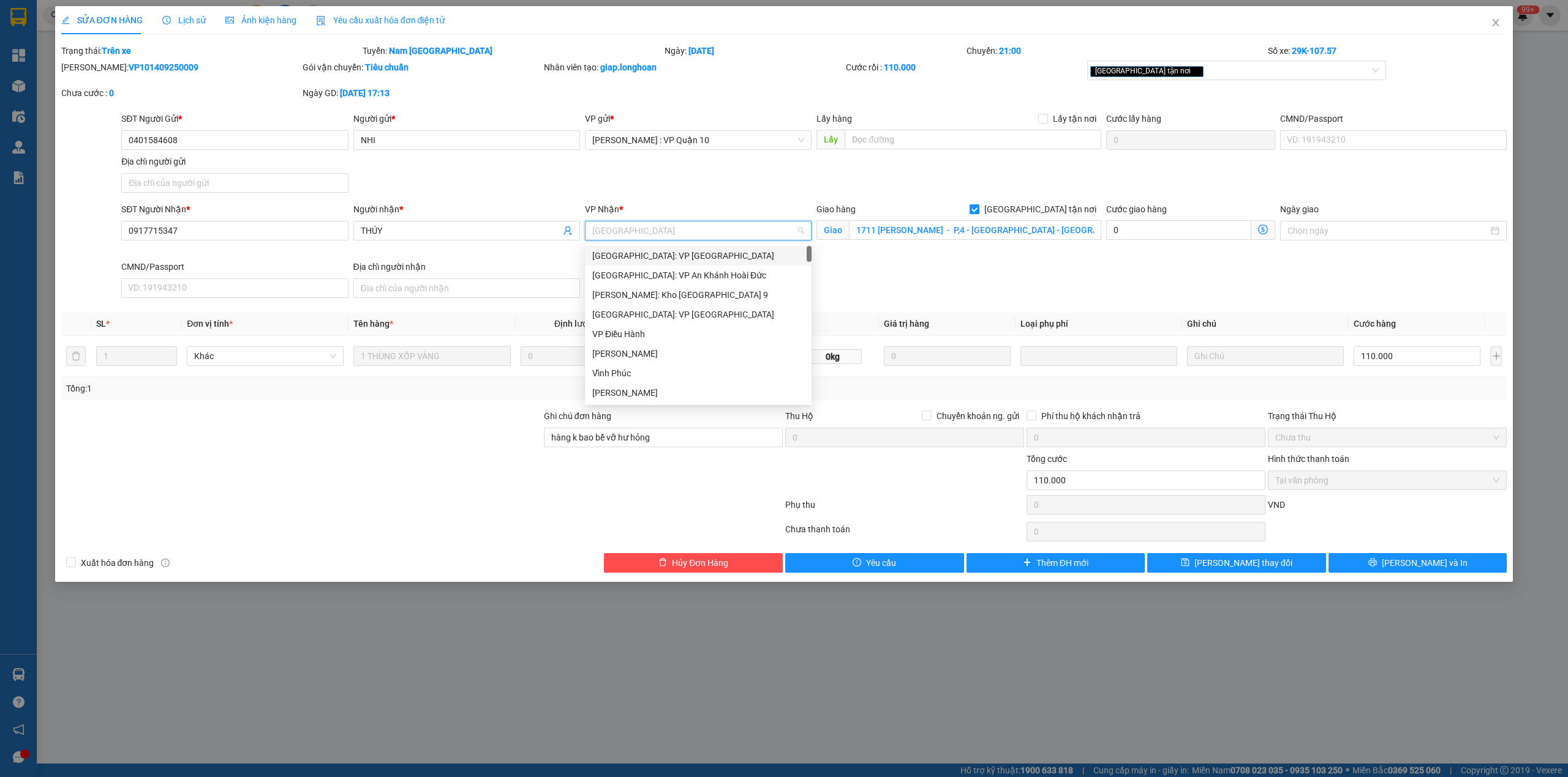
click at [668, 260] on div "[GEOGRAPHIC_DATA]: VP [GEOGRAPHIC_DATA]" at bounding box center [698, 256] width 211 height 14
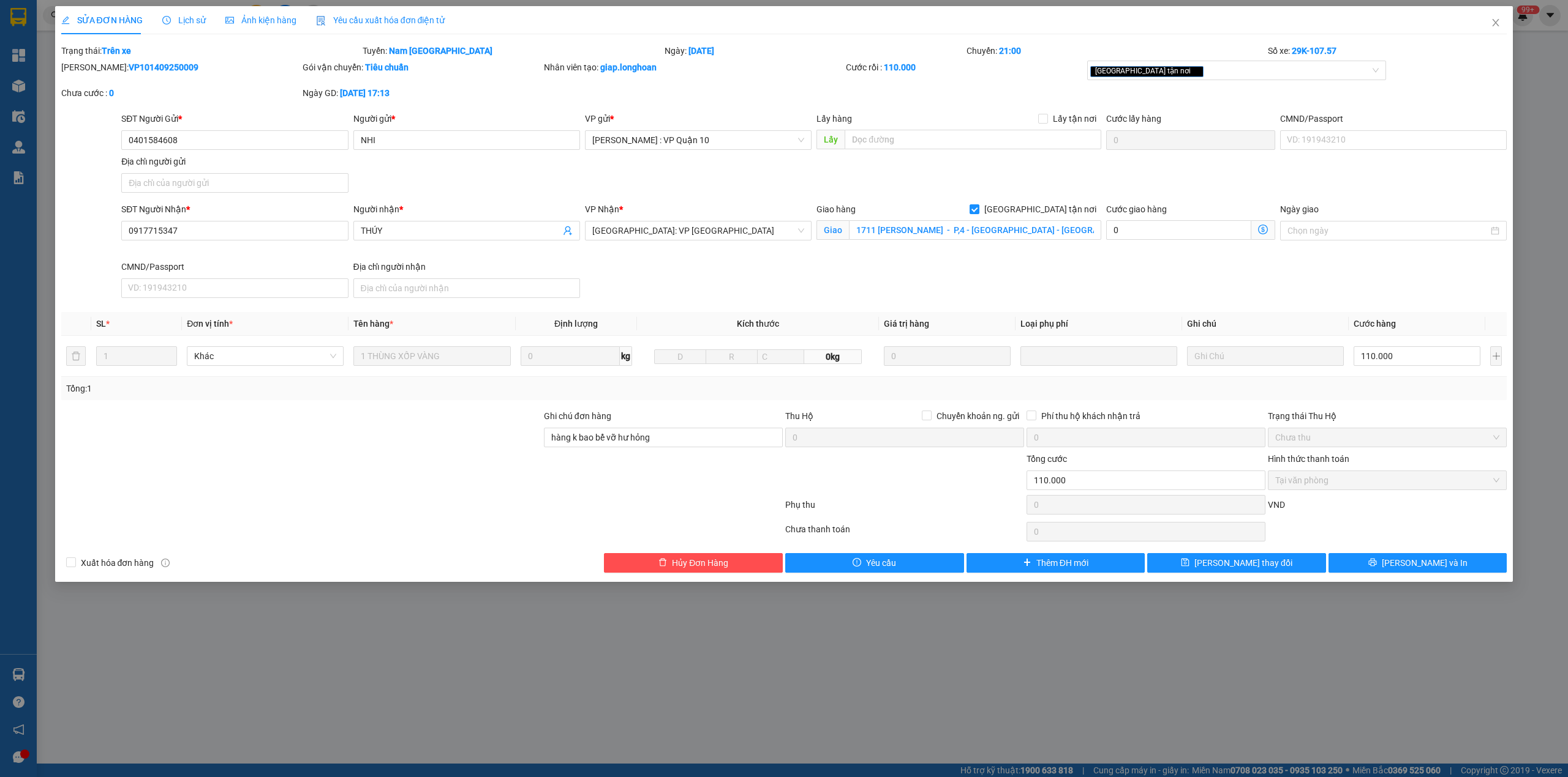
click at [709, 186] on div "SĐT Người Gửi * 0401584608 Người gửi * NHI VP gửi * [GEOGRAPHIC_DATA] : VP Quận…" at bounding box center [814, 154] width 1390 height 86
click at [1372, 566] on button "[PERSON_NAME] và In" at bounding box center [1417, 563] width 179 height 20
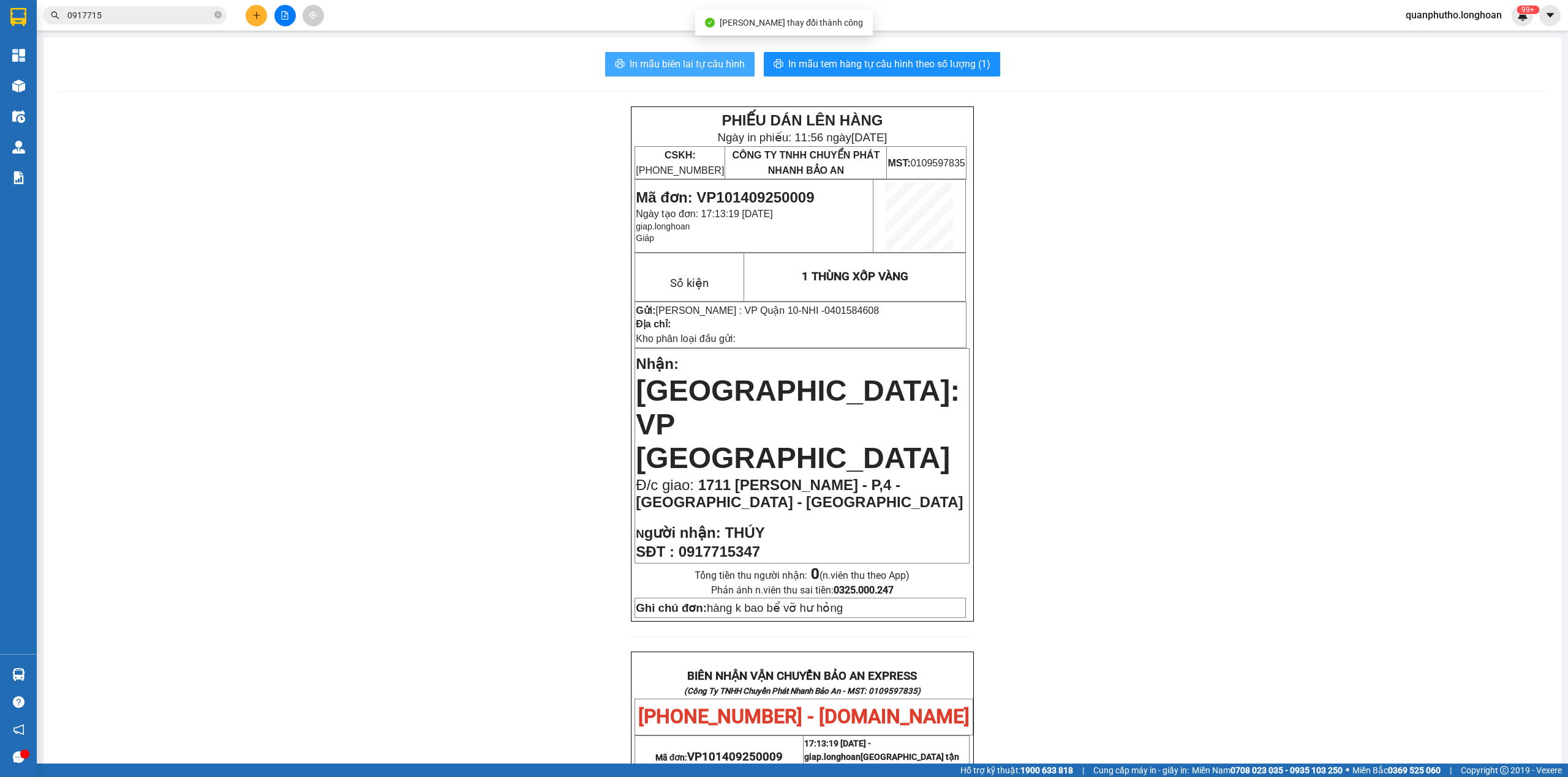
click at [698, 65] on span "In mẫu biên lai tự cấu hình" at bounding box center [686, 64] width 115 height 16
click at [680, 65] on span "In mẫu biên lai tự cấu hình" at bounding box center [686, 64] width 115 height 16
click at [1480, 12] on span "quanphutho.longhoan" at bounding box center [1454, 15] width 116 height 16
click at [1438, 42] on span "Đăng xuất" at bounding box center [1457, 38] width 93 height 14
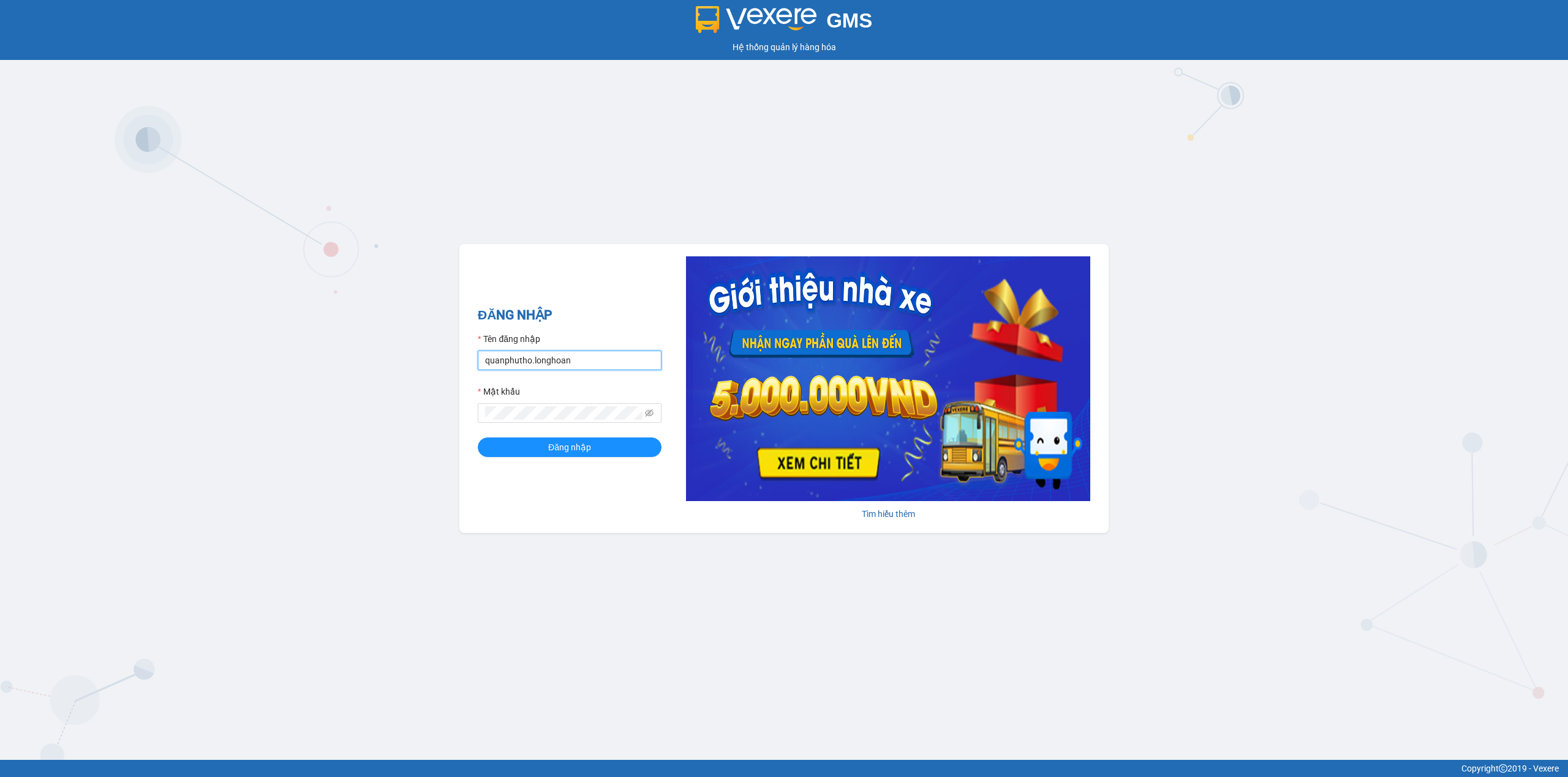
click at [511, 362] on input "quanphutho.longhoan" at bounding box center [569, 360] width 184 height 20
type input "leminhhoangphuyen.longhoan"
click at [595, 450] on button "Đăng nhập" at bounding box center [569, 447] width 184 height 20
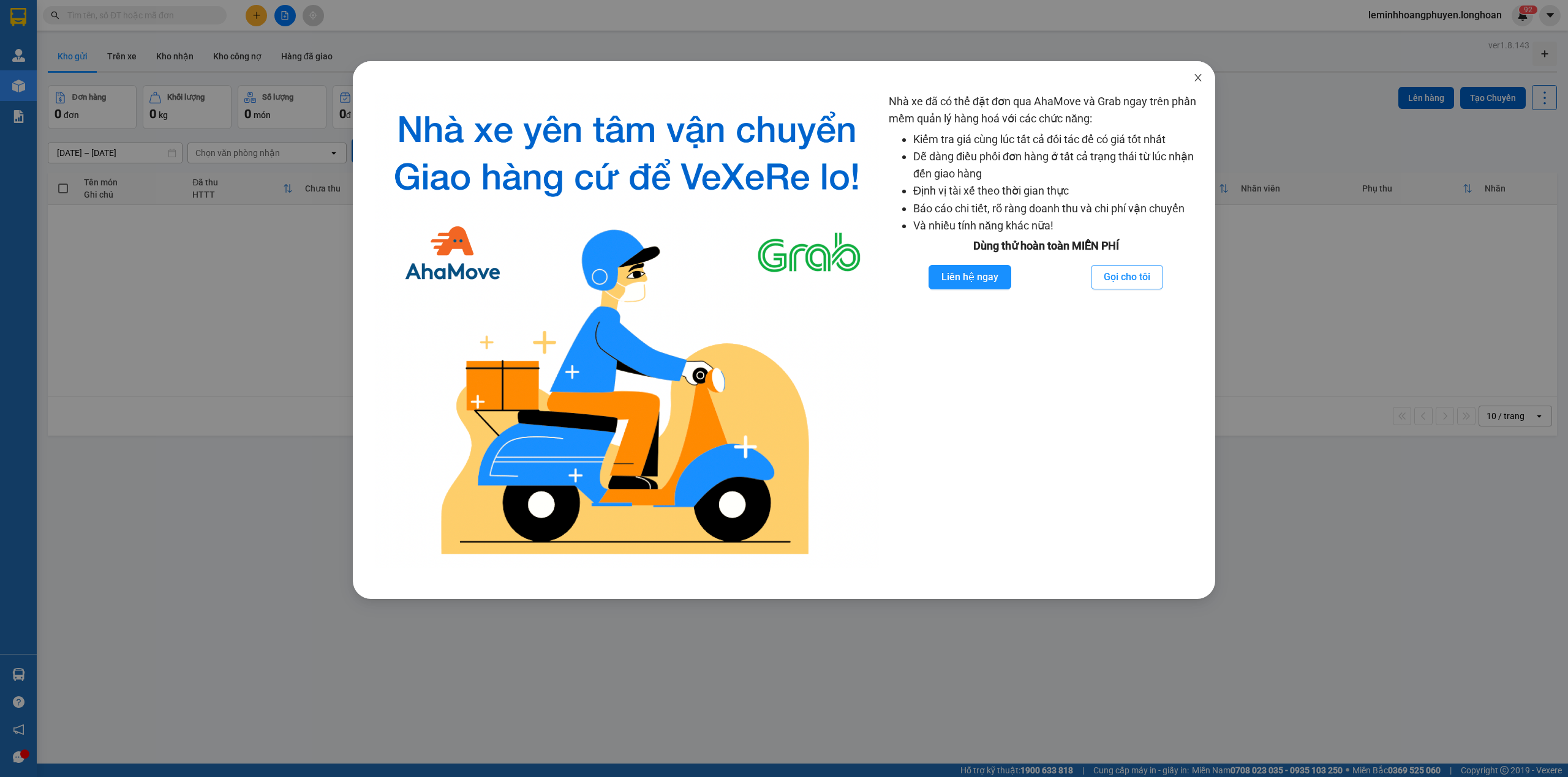
click at [1195, 78] on icon "close" at bounding box center [1197, 77] width 10 height 10
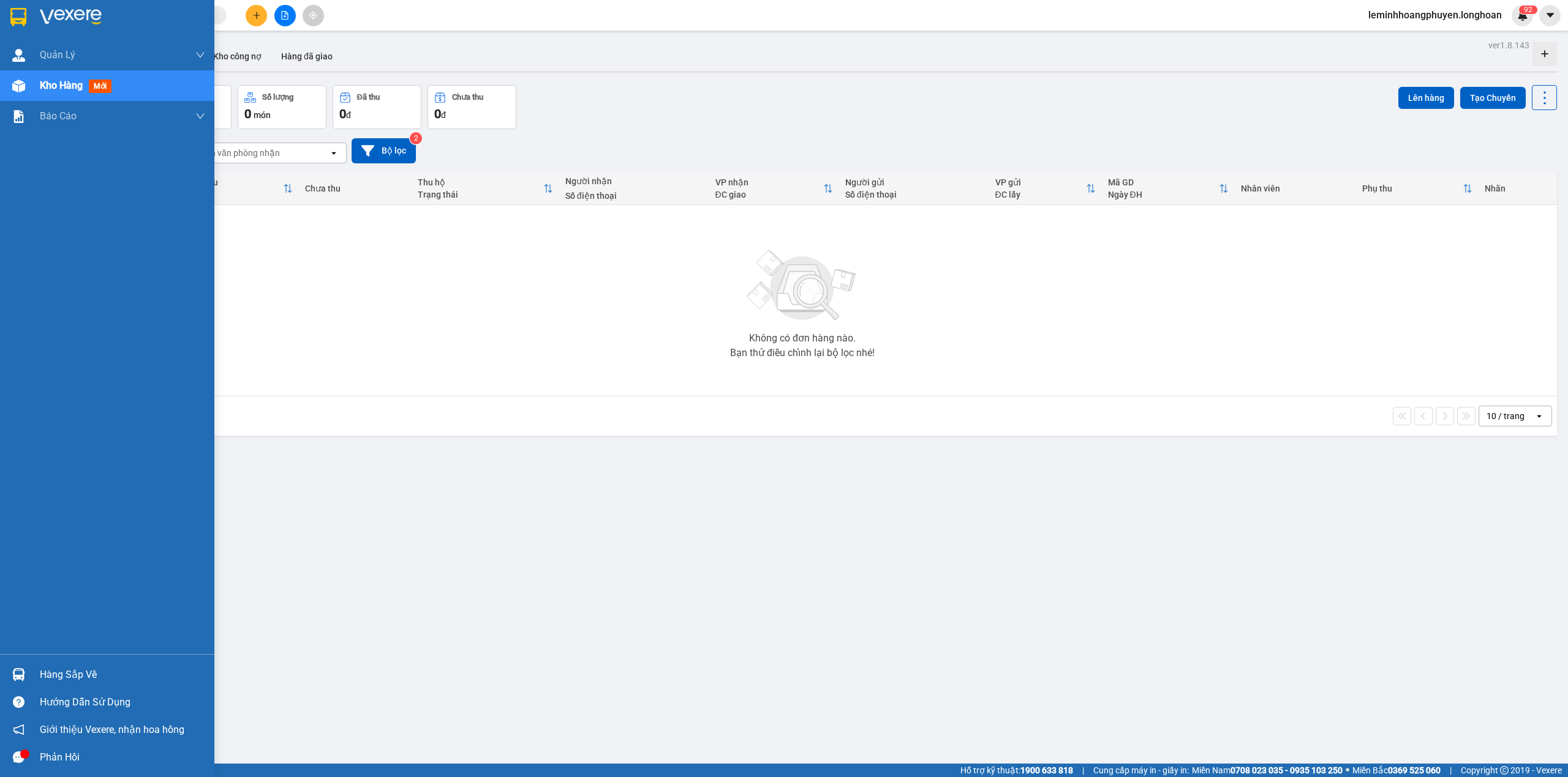
click at [62, 677] on div "Hàng sắp về" at bounding box center [122, 675] width 166 height 18
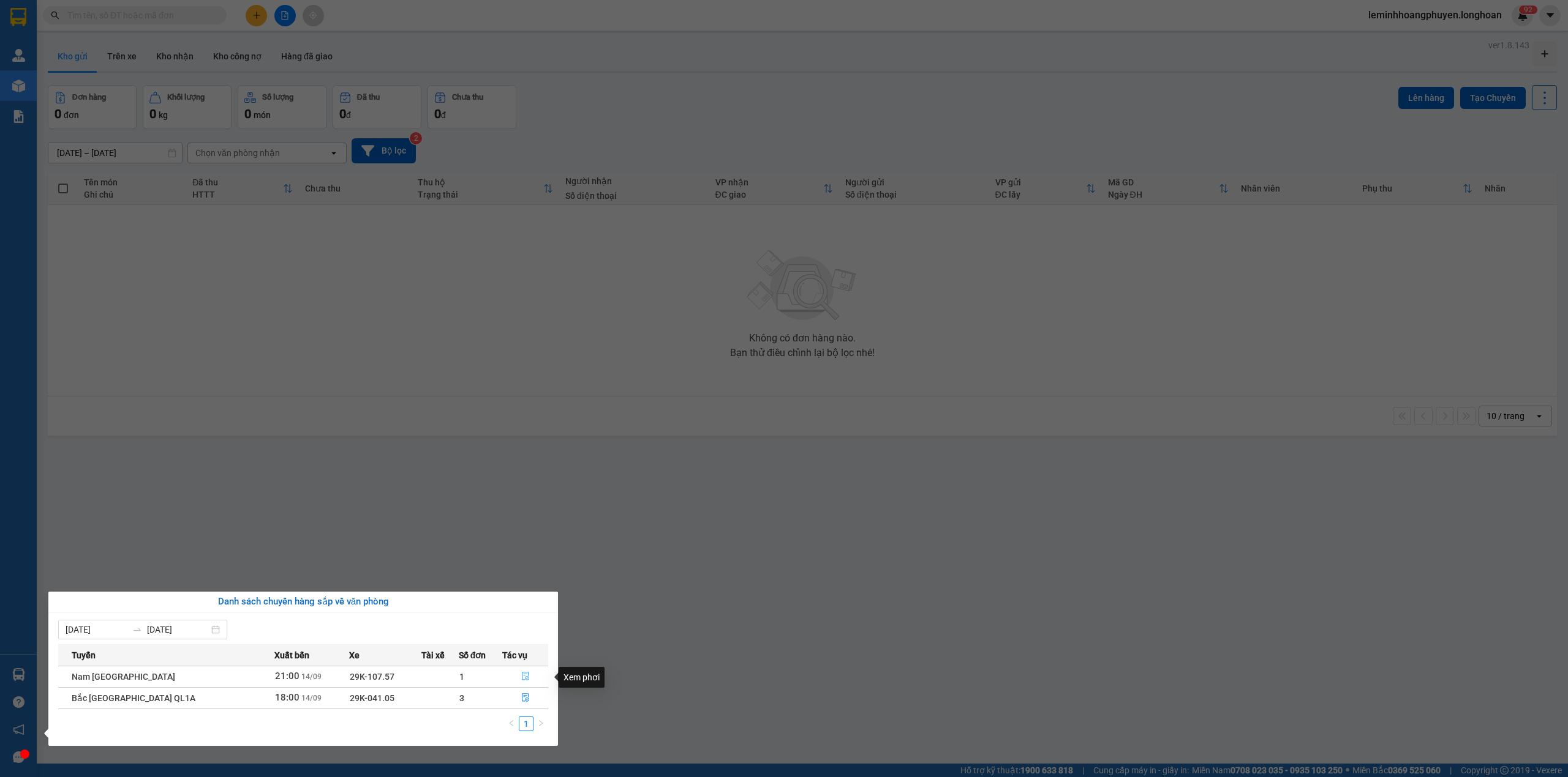
click at [521, 678] on icon "file-done" at bounding box center [525, 677] width 9 height 9
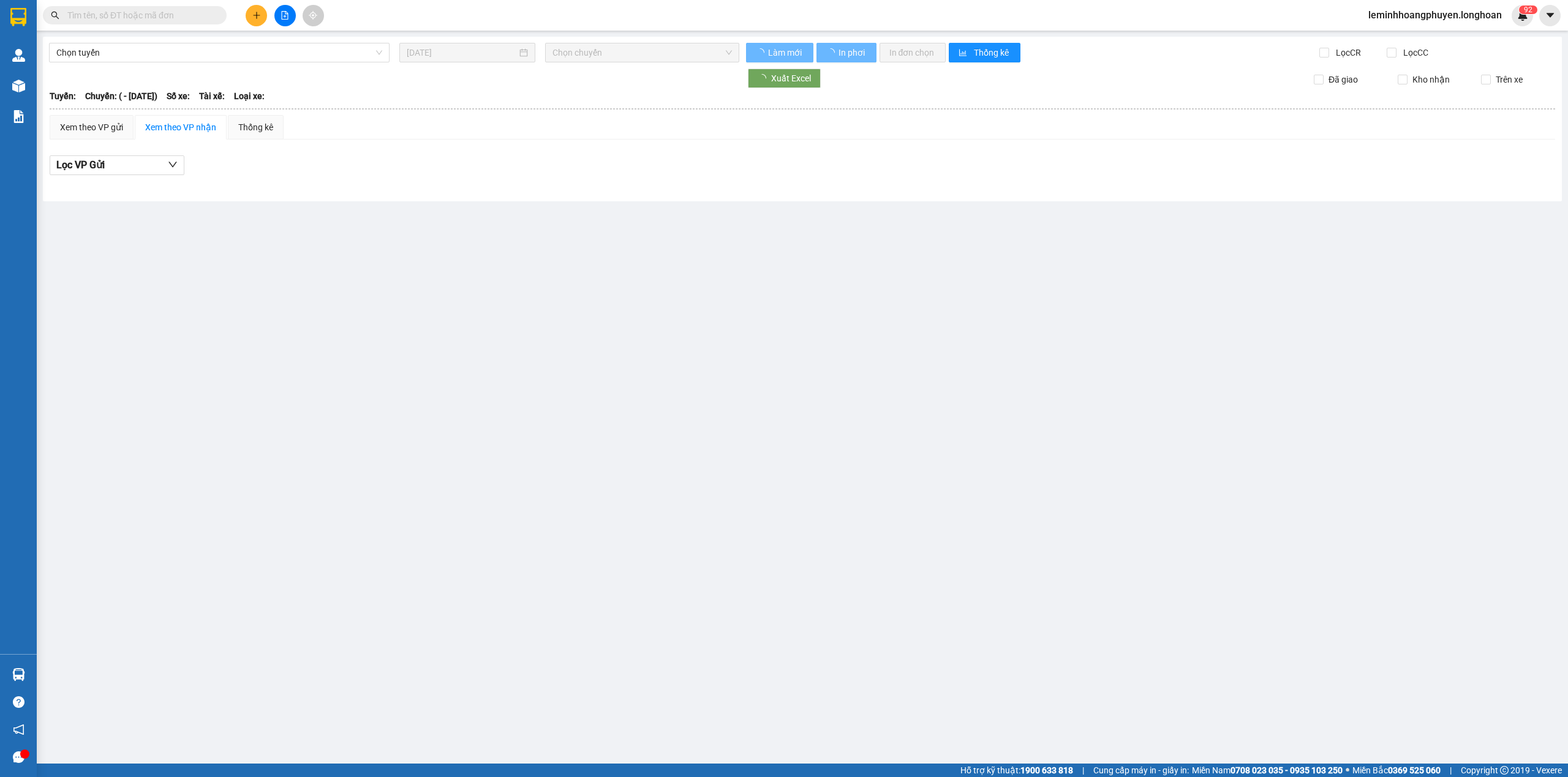
type input "[DATE]"
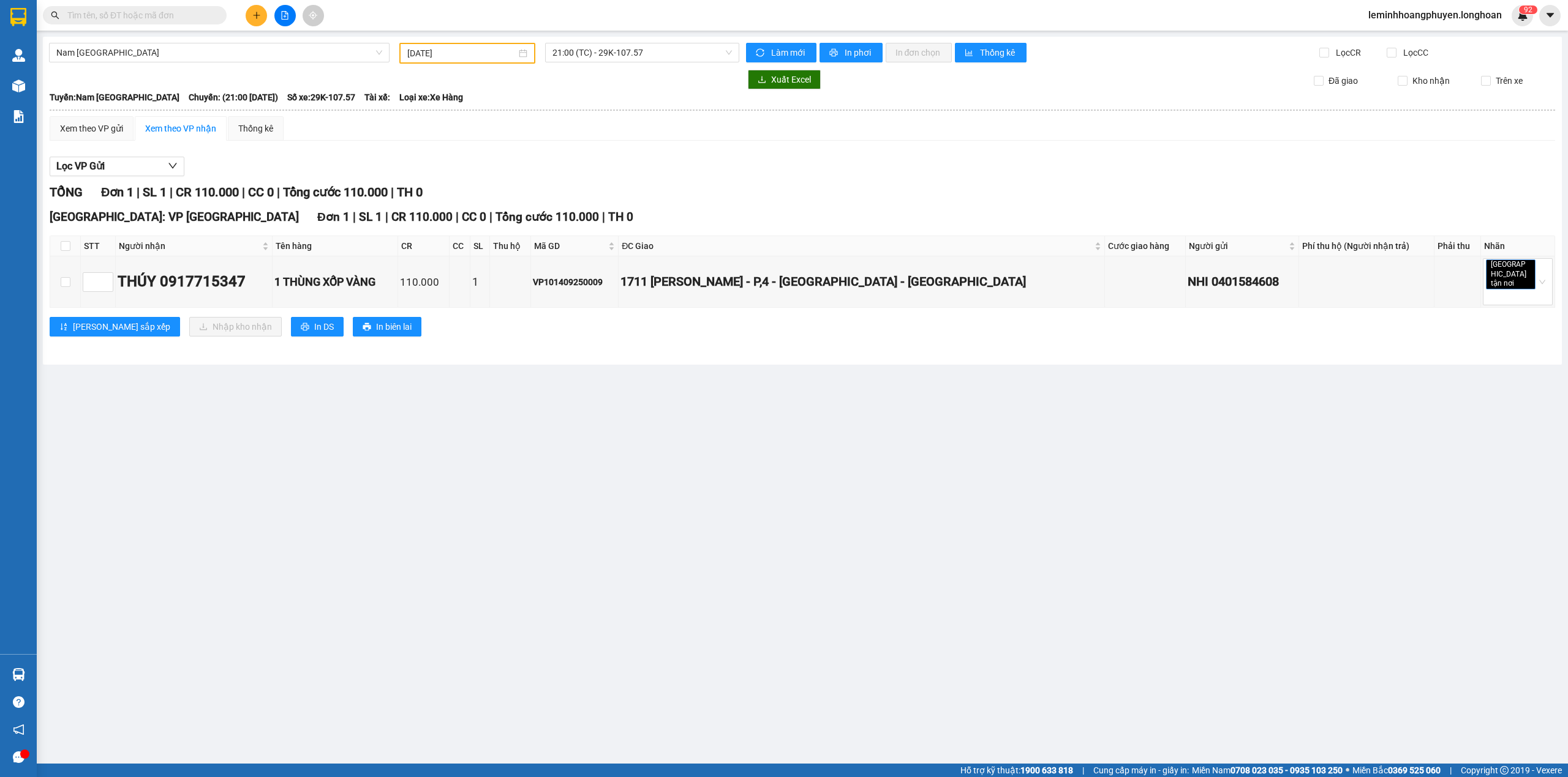
click at [60, 245] on th at bounding box center [65, 246] width 30 height 20
click at [62, 249] on input "checkbox" at bounding box center [65, 245] width 10 height 10
checkbox input "true"
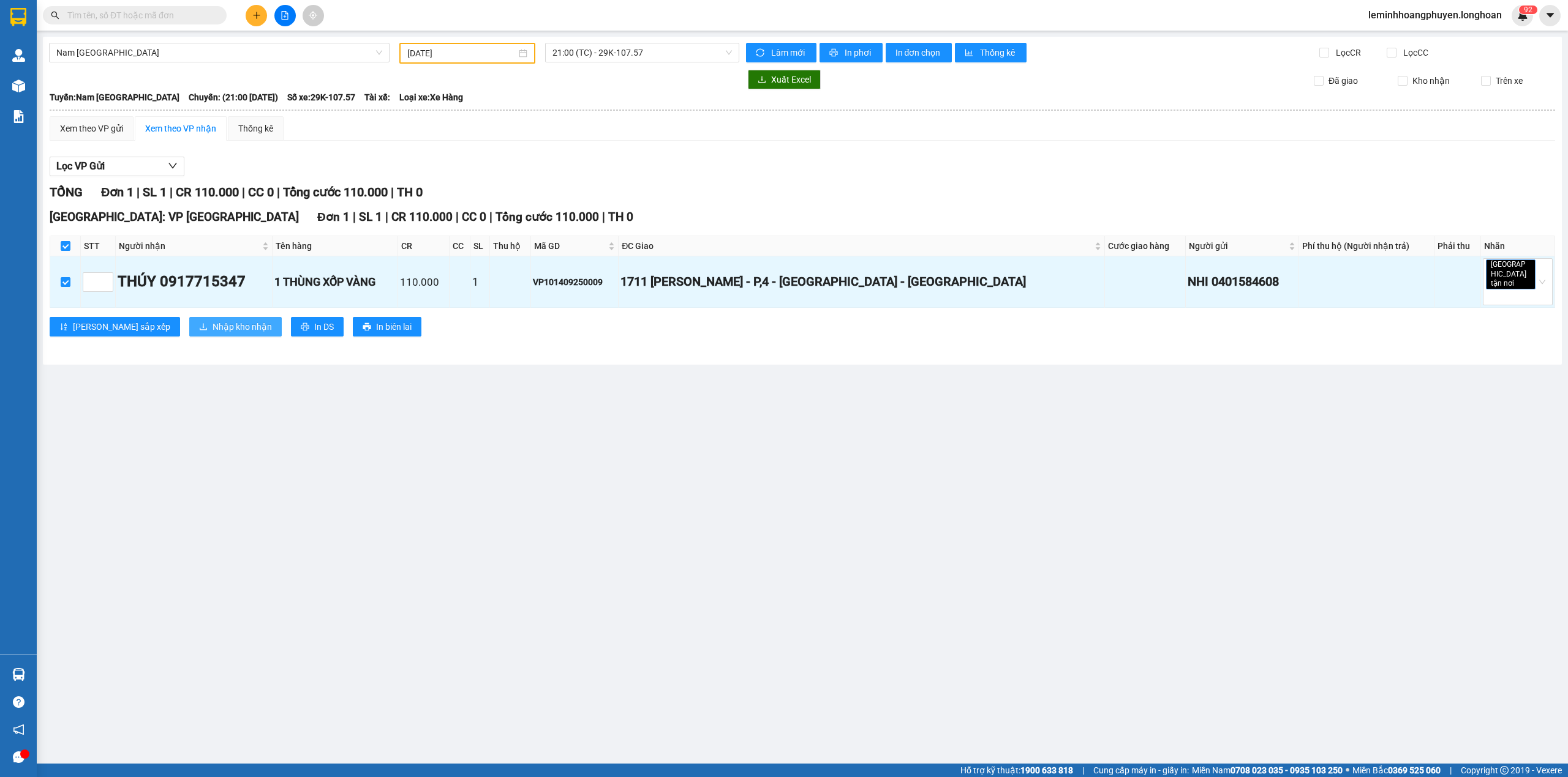
click at [212, 323] on span "Nhập kho nhận" at bounding box center [242, 327] width 60 height 14
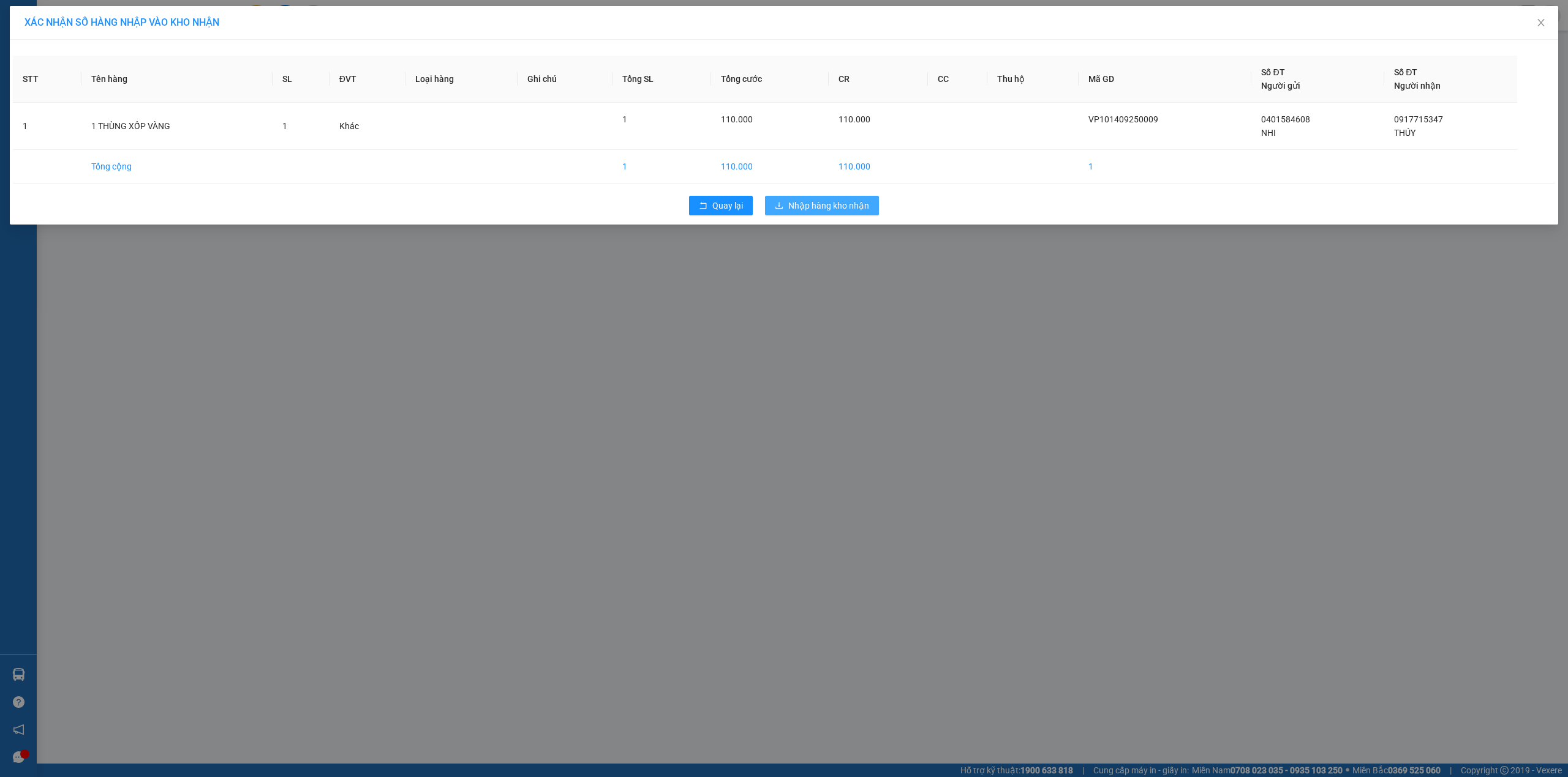
click at [821, 209] on span "Nhập hàng kho nhận" at bounding box center [828, 206] width 81 height 14
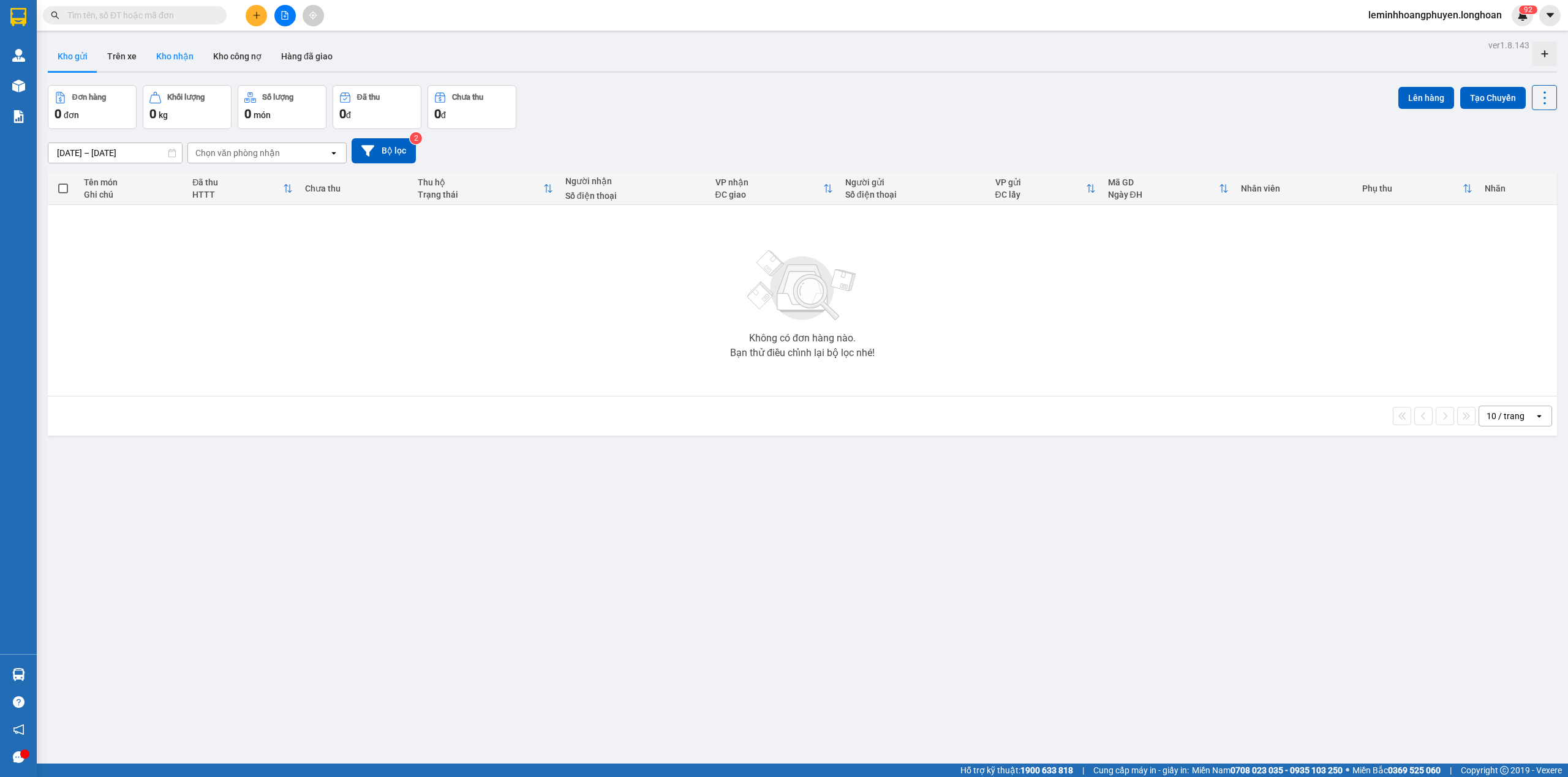
click at [184, 50] on button "Kho nhận" at bounding box center [175, 56] width 57 height 29
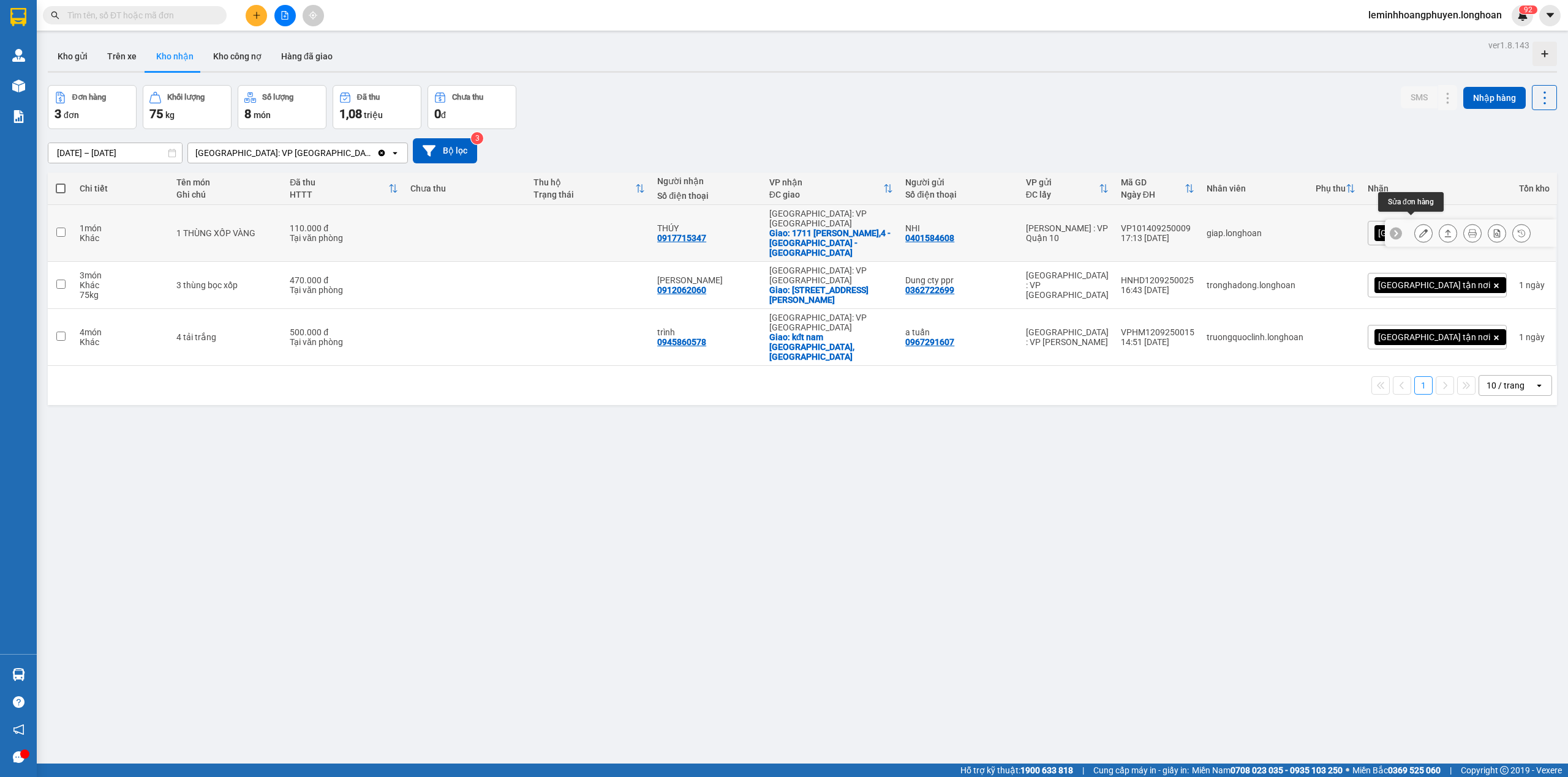
click at [1419, 229] on icon at bounding box center [1423, 233] width 9 height 9
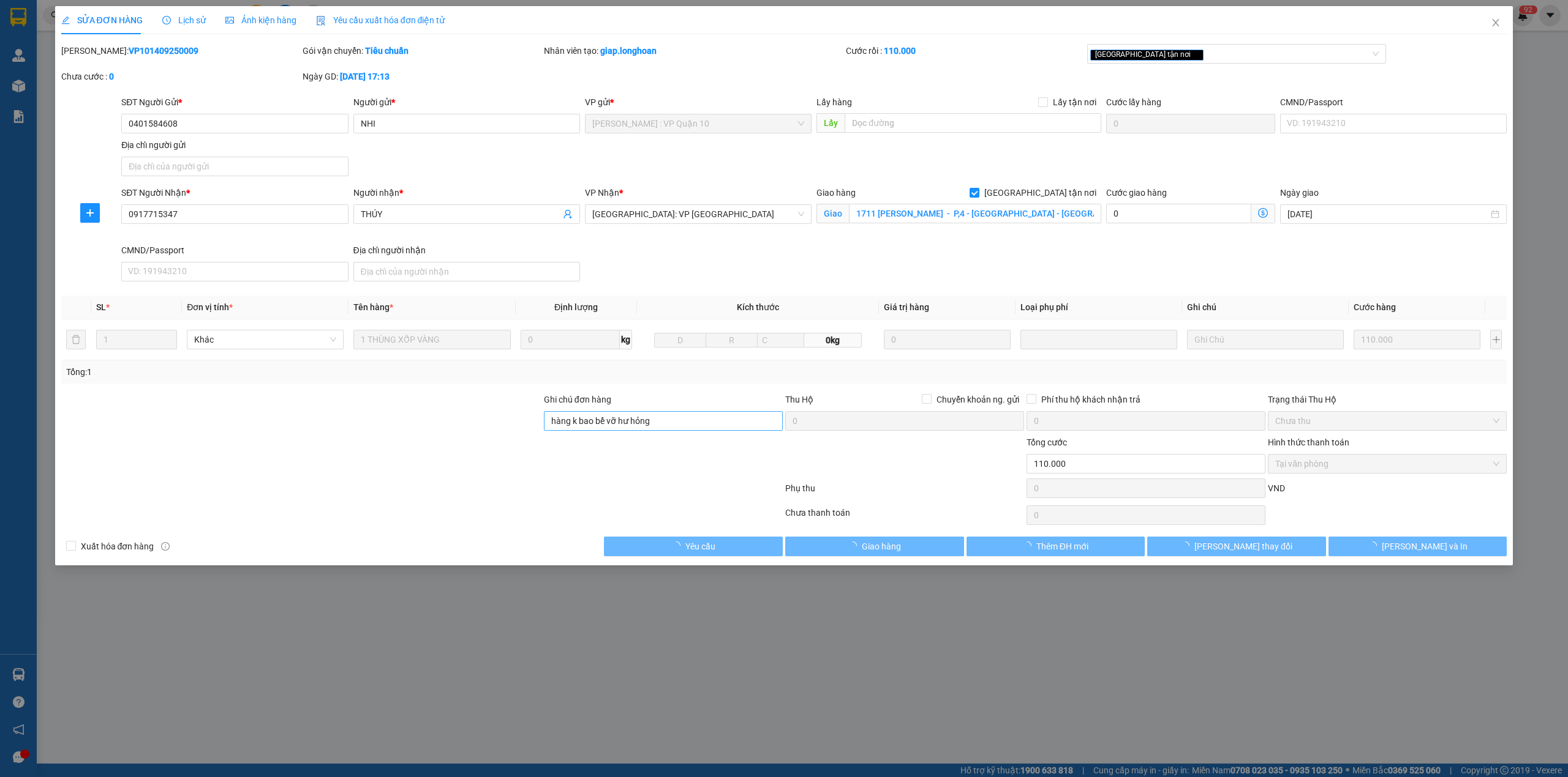
type input "0401584608"
type input "NHI"
type input "0917715347"
type input "THÚY"
checkbox input "true"
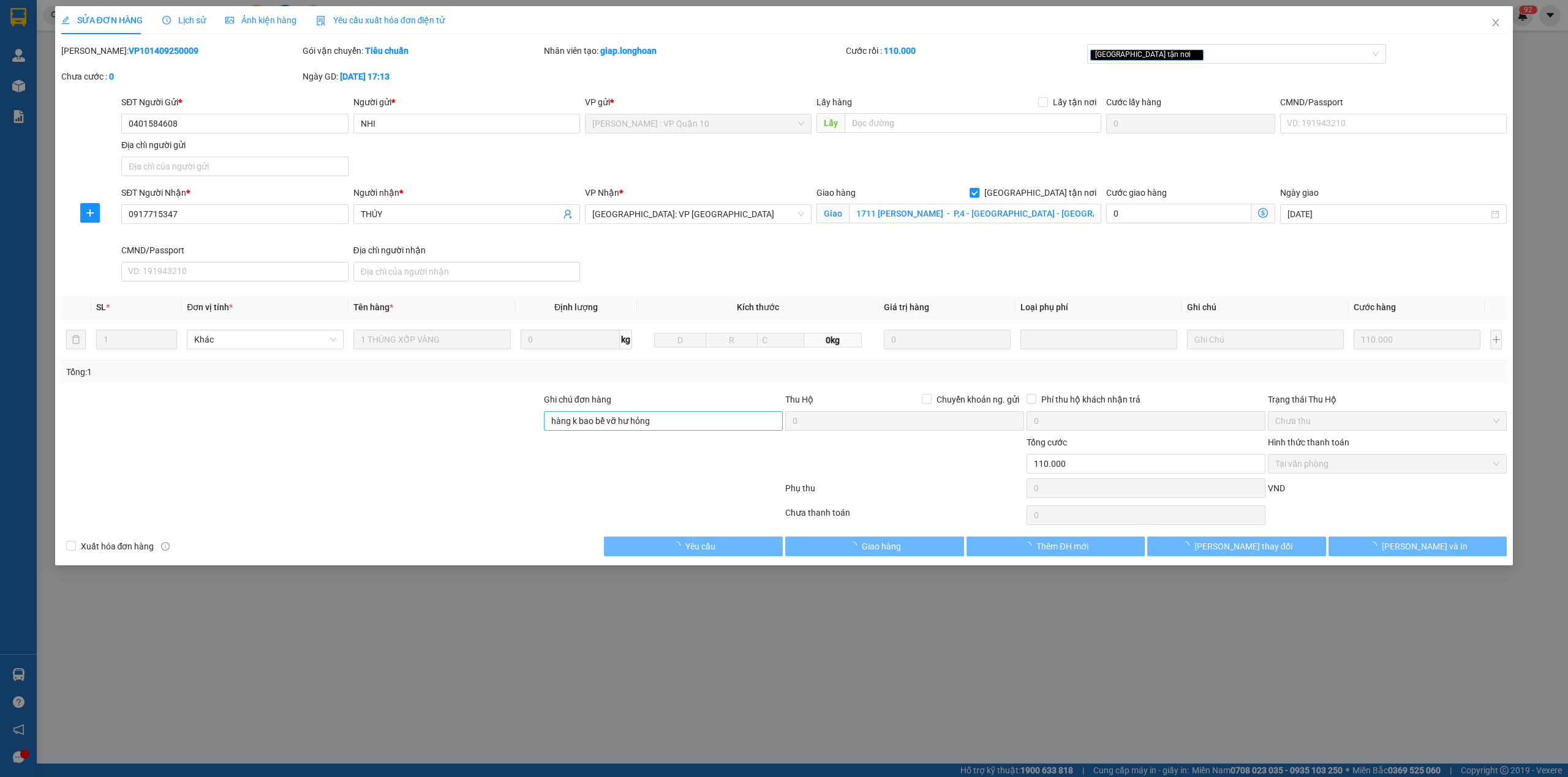
type input "1711 [PERSON_NAME] - P,4 - [GEOGRAPHIC_DATA] - [GEOGRAPHIC_DATA]"
type input "hàng k bao bể vỡ hư hỏng"
type input "110.000"
click at [602, 414] on input "hàng k bao bể vỡ hư hỏng" at bounding box center [663, 421] width 239 height 20
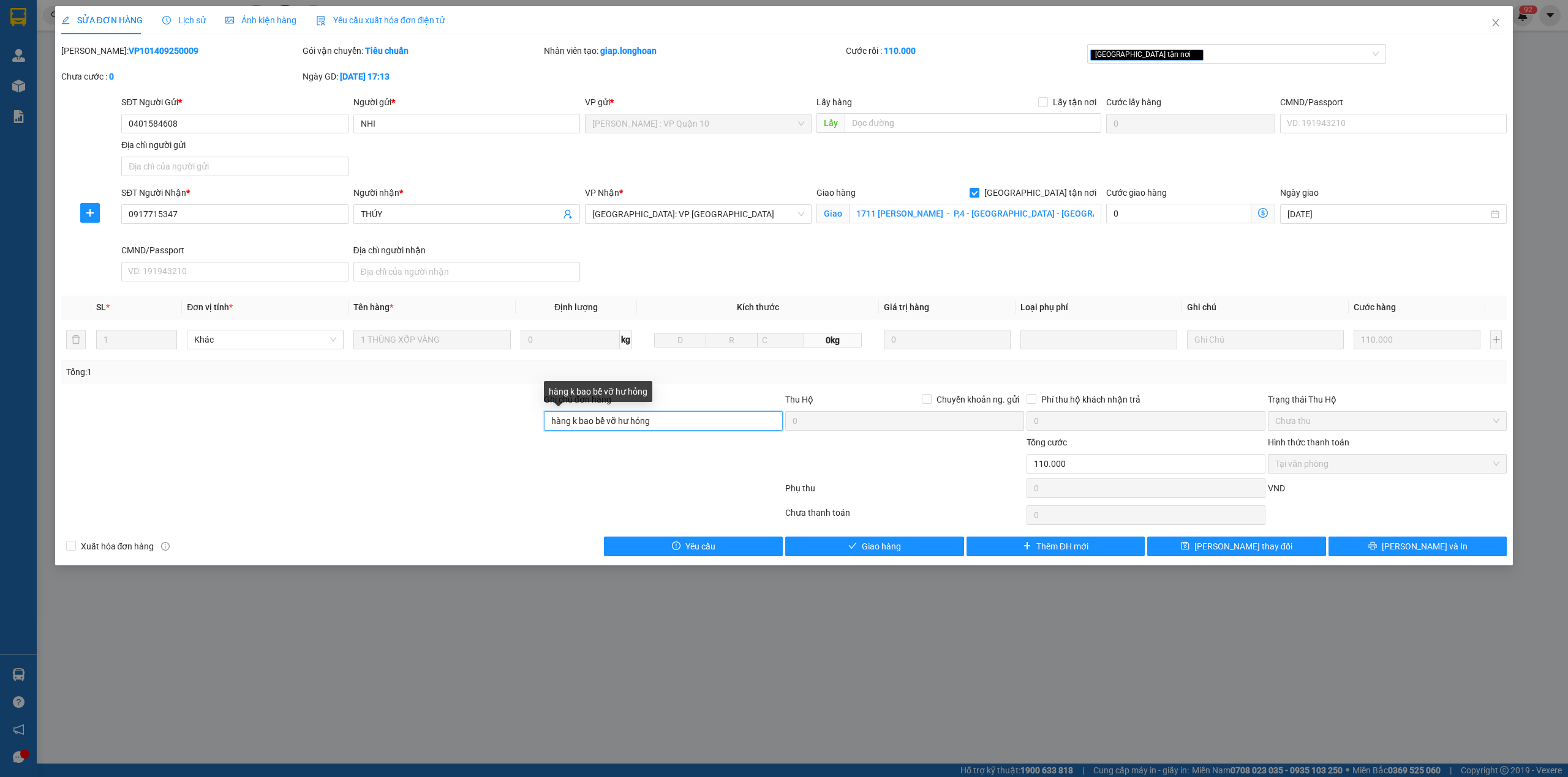
click at [608, 416] on input "hàng k bao bể vỡ hư hỏng" at bounding box center [663, 421] width 239 height 20
type input "CHÀNH NGỌC PHÚ YÊN GIAO"
click at [1264, 549] on span "[PERSON_NAME] thay đổi" at bounding box center [1243, 547] width 98 height 14
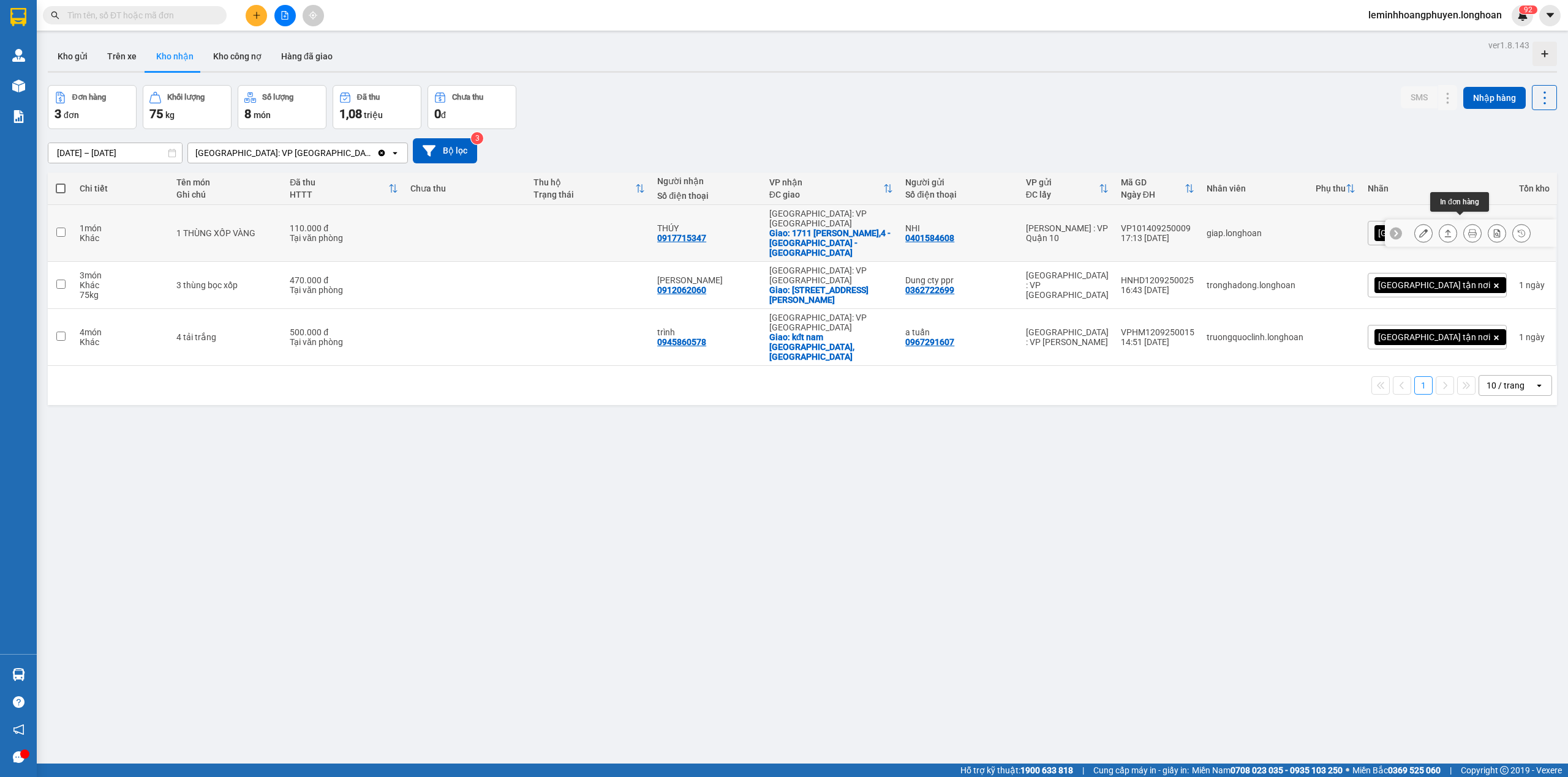
click at [1467, 229] on icon at bounding box center [1472, 233] width 9 height 9
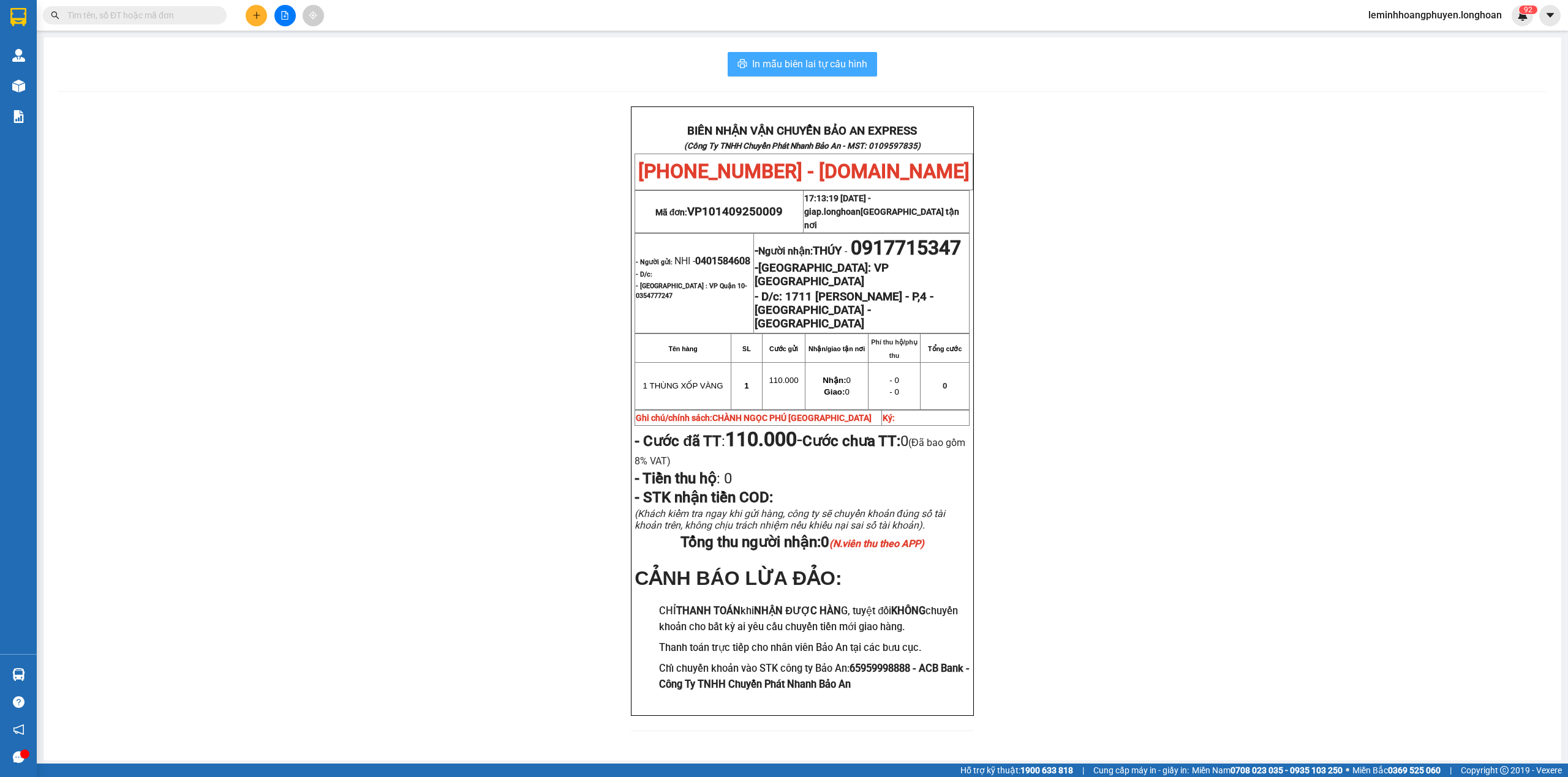
click at [800, 60] on span "In mẫu biên lai tự cấu hình" at bounding box center [810, 64] width 115 height 16
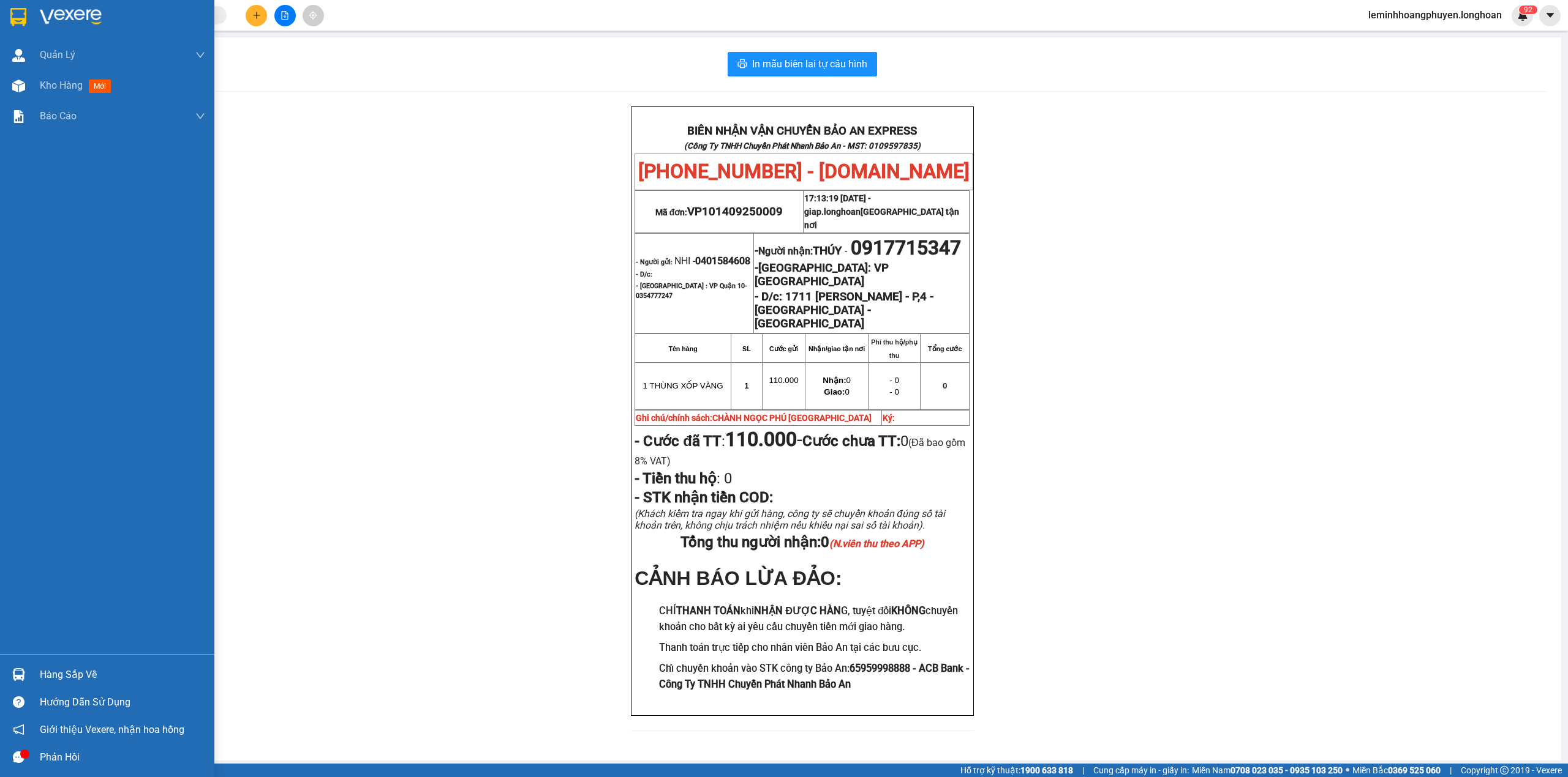
click at [27, 22] on div at bounding box center [18, 16] width 22 height 22
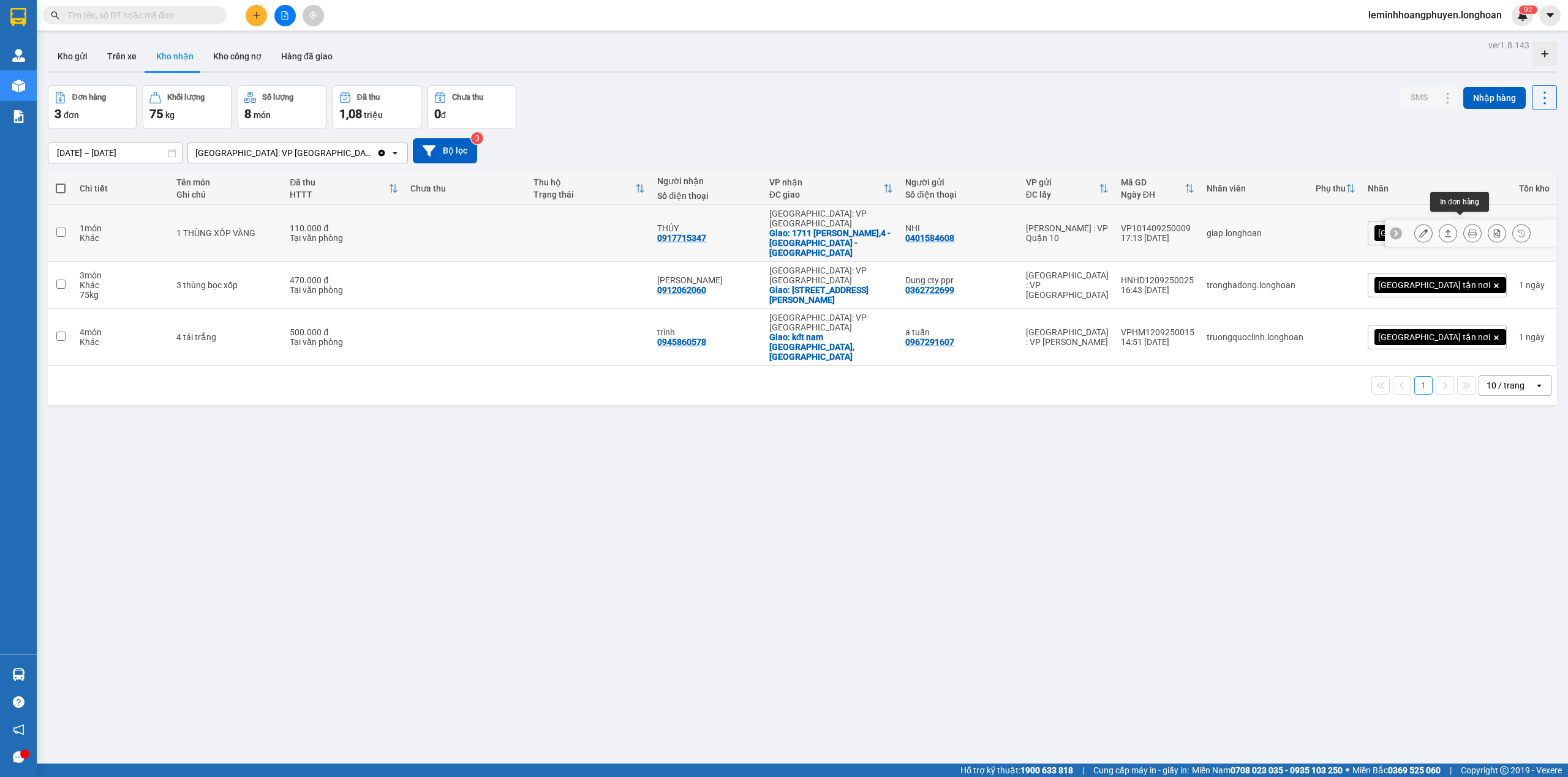
click at [1467, 229] on icon at bounding box center [1472, 233] width 9 height 9
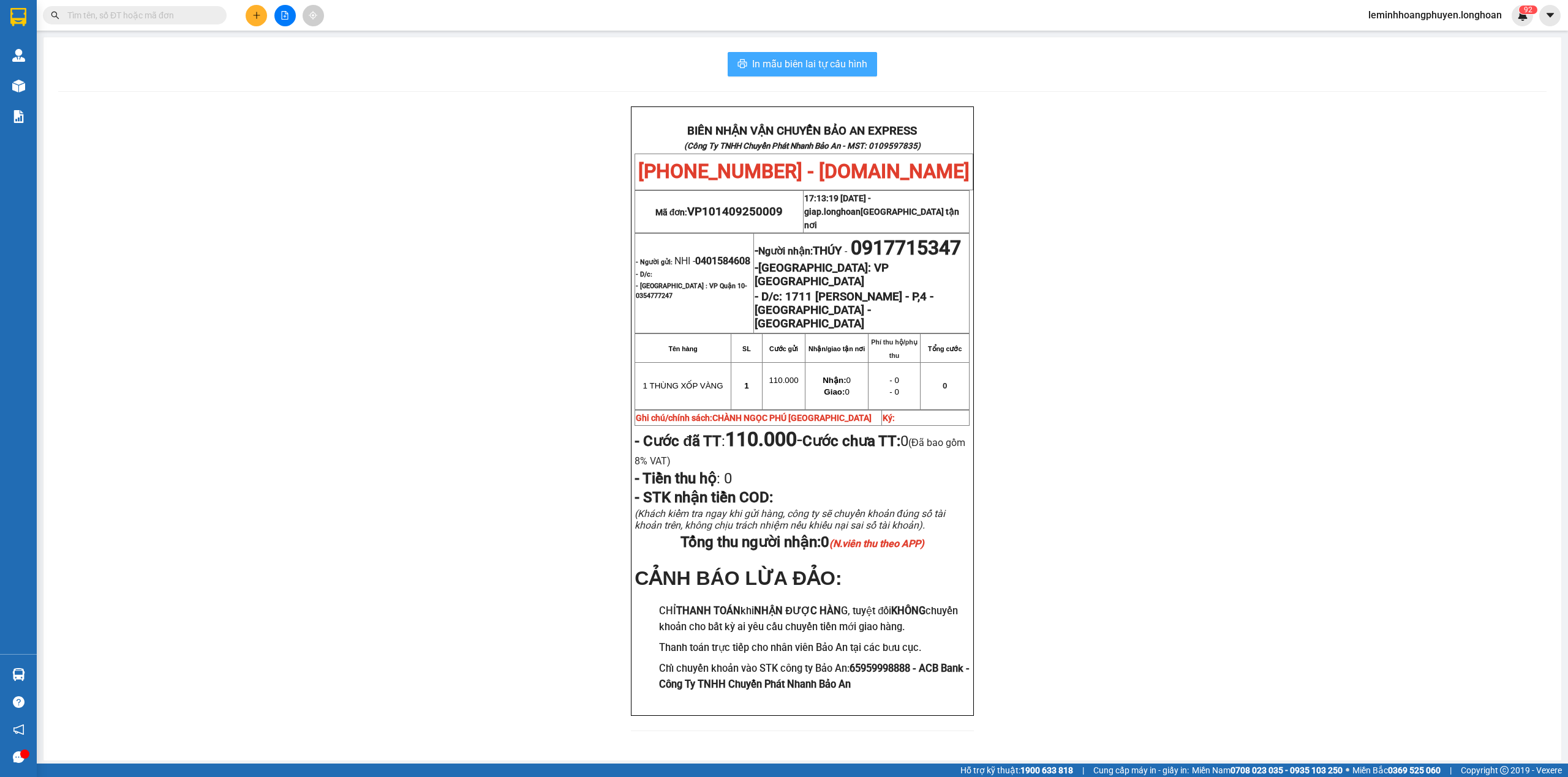
click at [783, 64] on span "In mẫu biên lai tự cấu hình" at bounding box center [810, 64] width 115 height 16
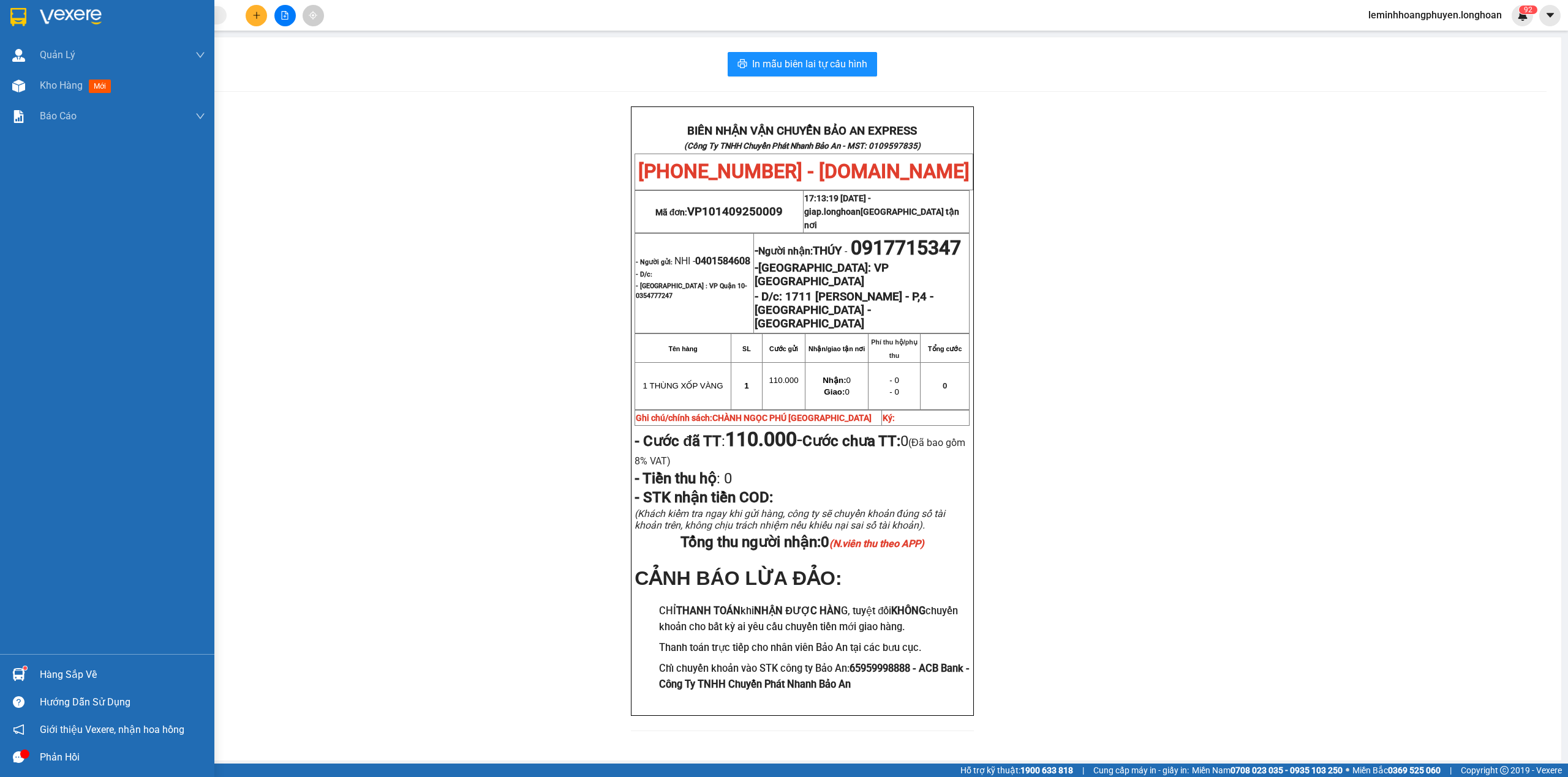
click at [6, 9] on div at bounding box center [107, 20] width 214 height 40
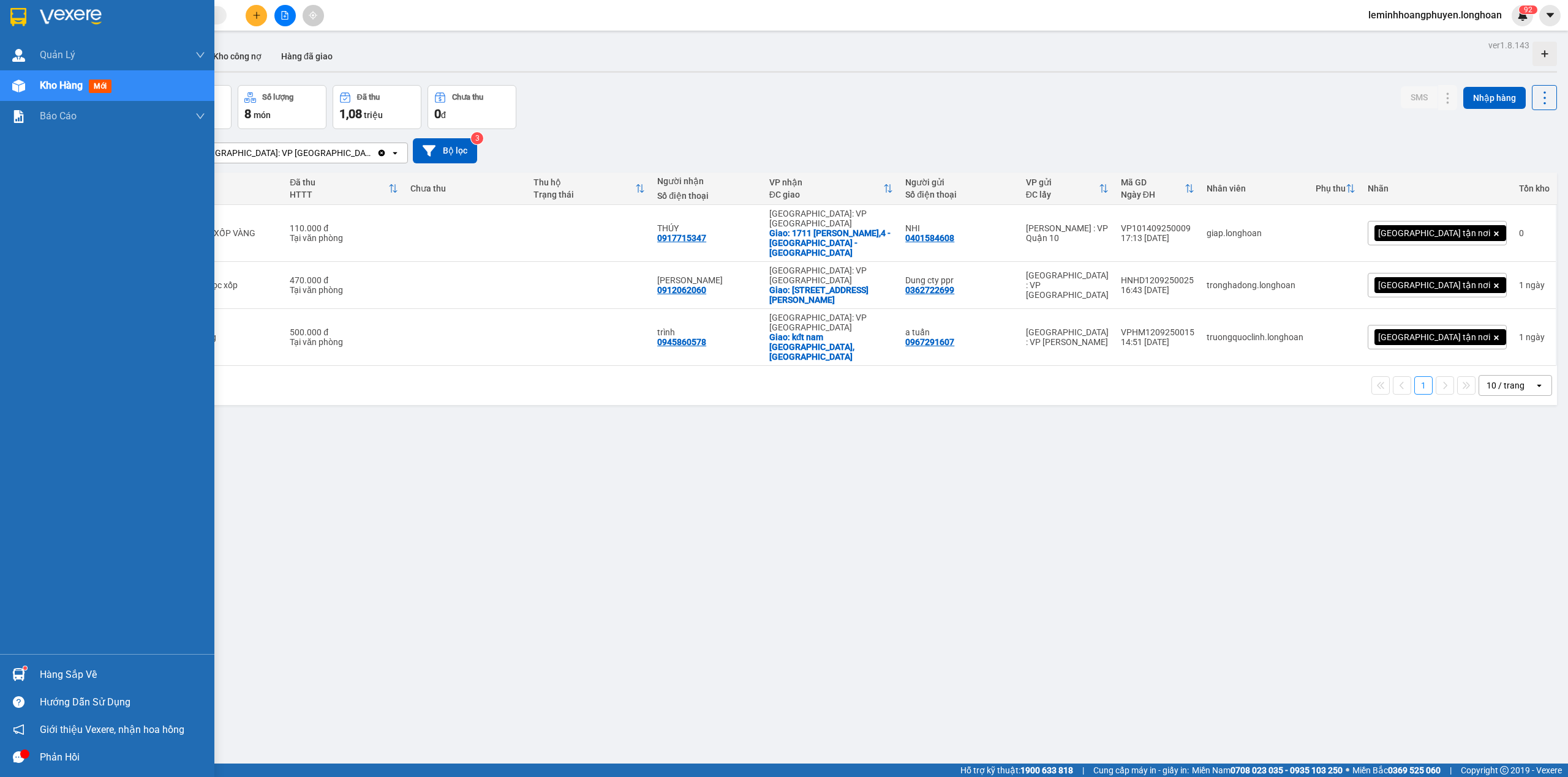
click at [54, 674] on div "Hàng sắp về" at bounding box center [122, 675] width 166 height 18
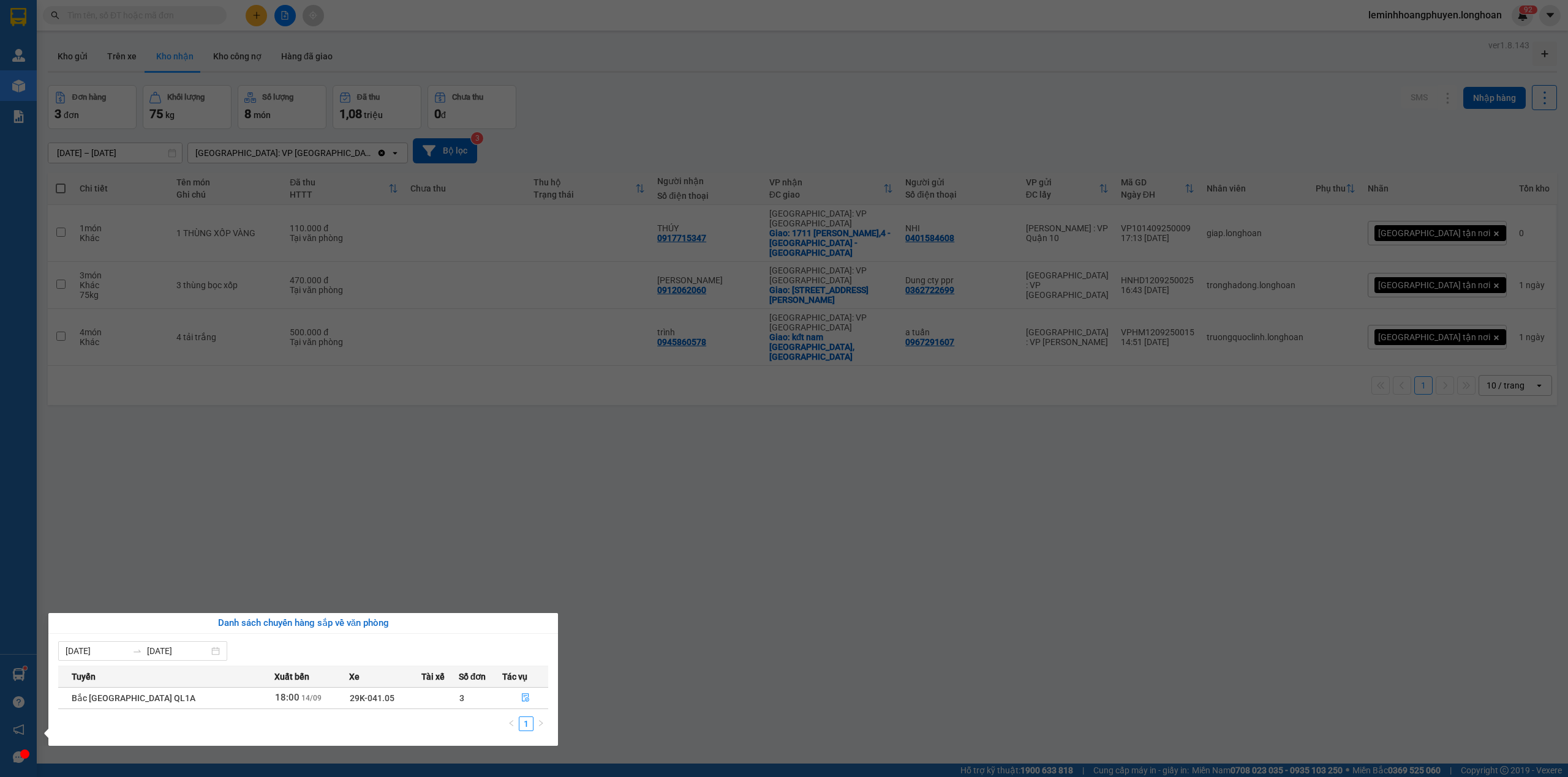
drag, startPoint x: 419, startPoint y: 515, endPoint x: 426, endPoint y: 514, distance: 7.1
click at [426, 514] on section "Kết quả tìm kiếm ( 0 ) Bộ lọc No Data leminhhoangphuyen.longhoan 9 2 Quản Lý Qu…" at bounding box center [784, 388] width 1568 height 777
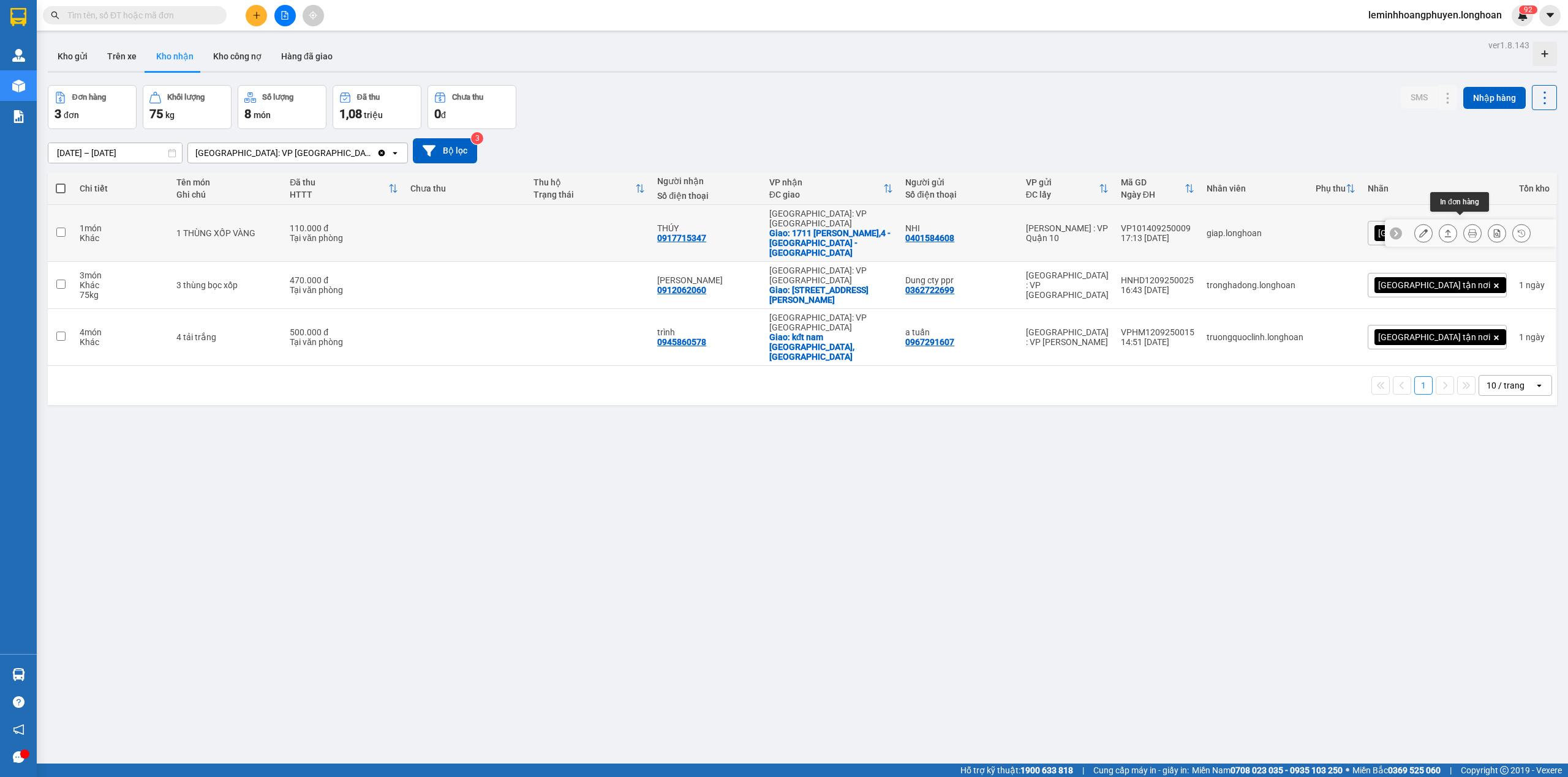
click at [1467, 229] on icon at bounding box center [1472, 233] width 9 height 9
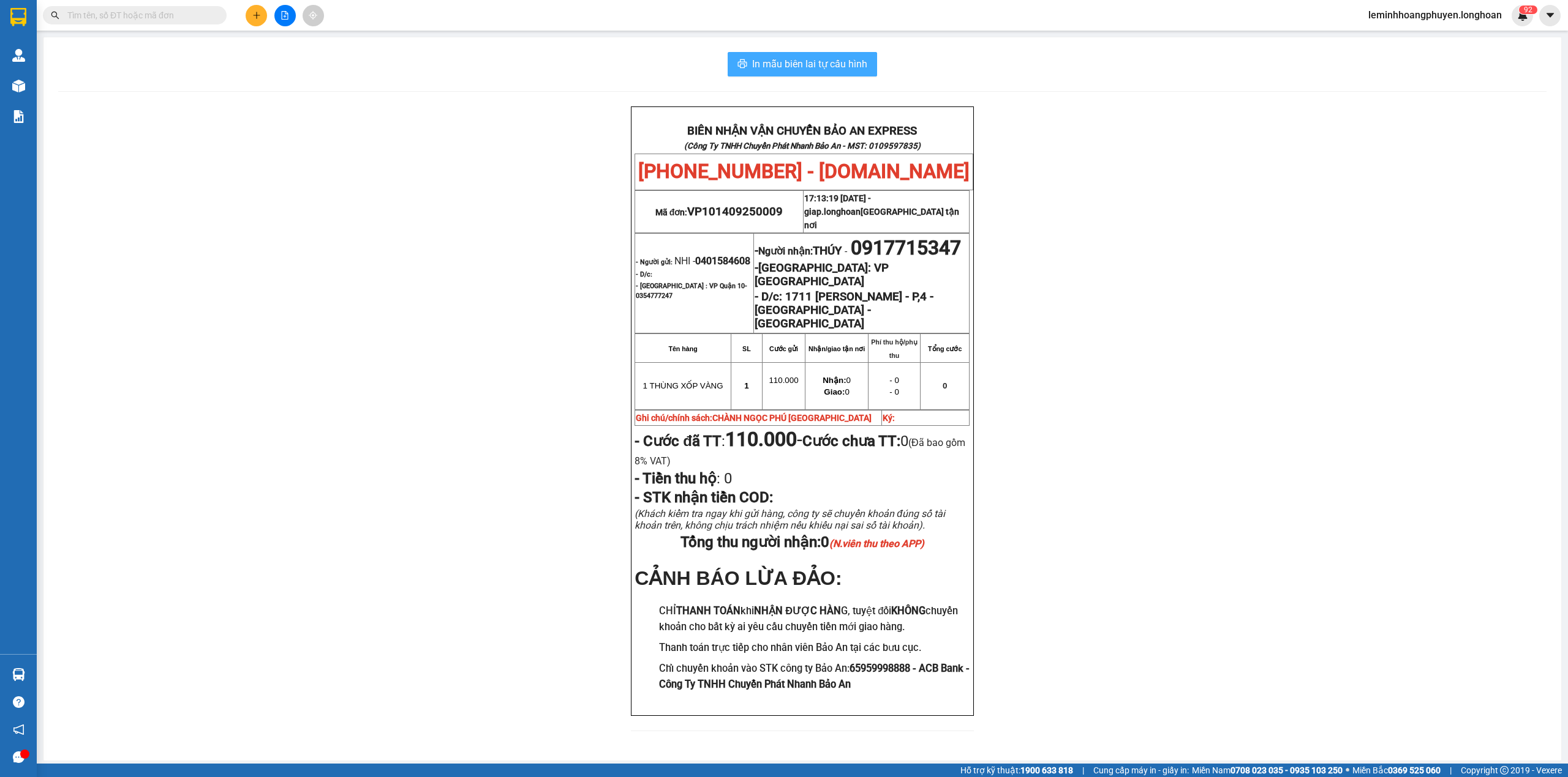
click at [800, 65] on span "In mẫu biên lai tự cấu hình" at bounding box center [810, 64] width 115 height 16
